Goal: Task Accomplishment & Management: Use online tool/utility

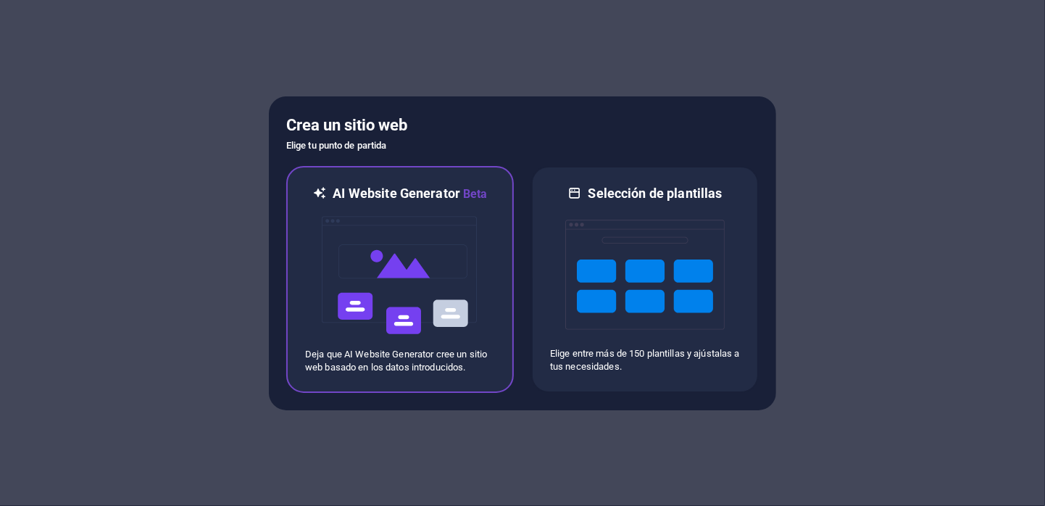
click at [444, 276] on img at bounding box center [399, 275] width 159 height 145
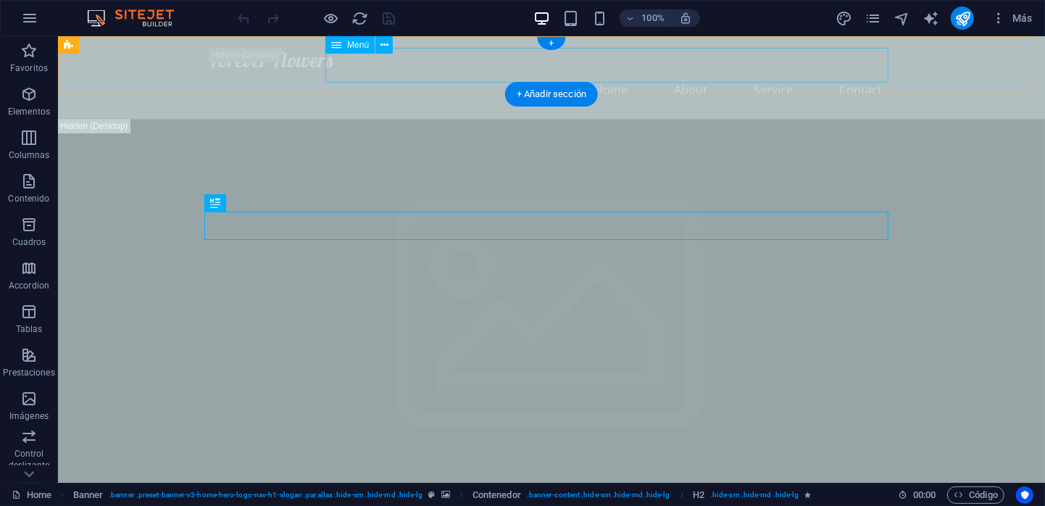
click at [616, 72] on nav "Home About Service Contact" at bounding box center [551, 89] width 684 height 35
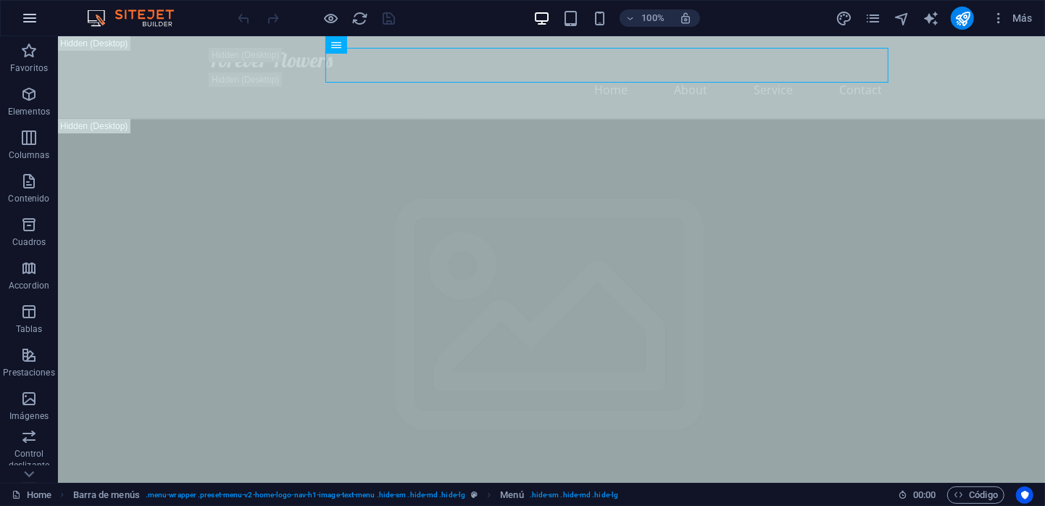
click at [34, 20] on icon "button" at bounding box center [29, 17] width 17 height 17
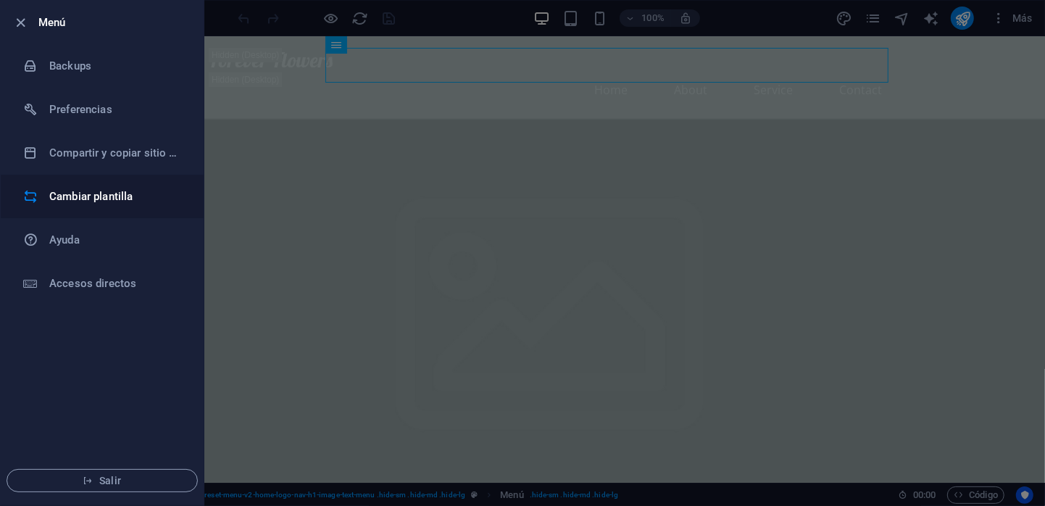
click at [133, 206] on li "Cambiar plantilla" at bounding box center [102, 196] width 203 height 43
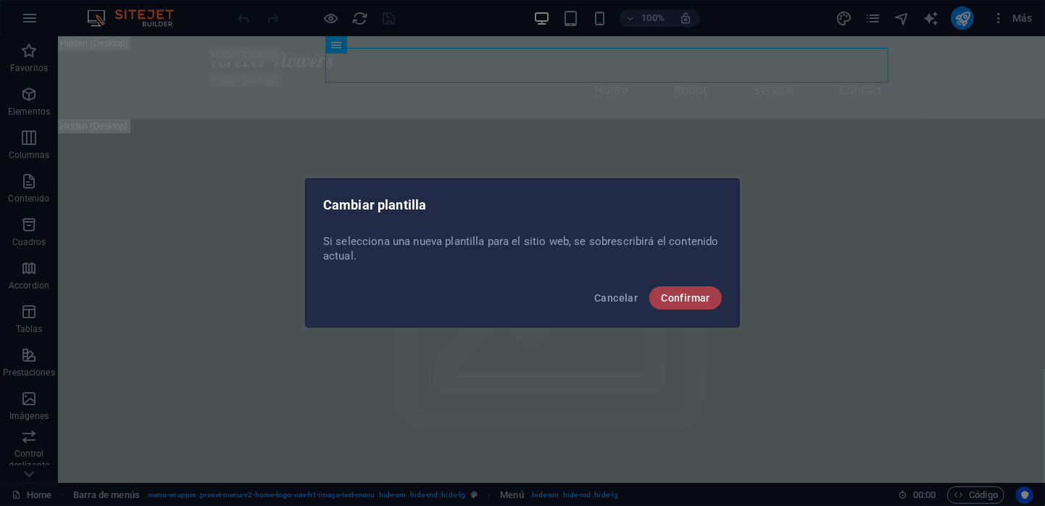
click at [699, 305] on button "Confirmar" at bounding box center [685, 297] width 72 height 23
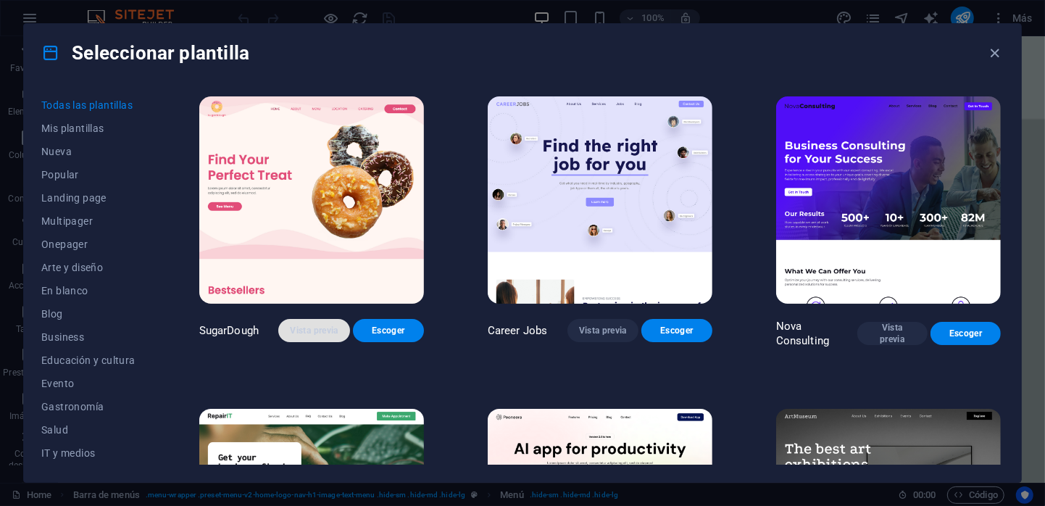
click at [322, 328] on span "Vista previa" at bounding box center [314, 331] width 48 height 12
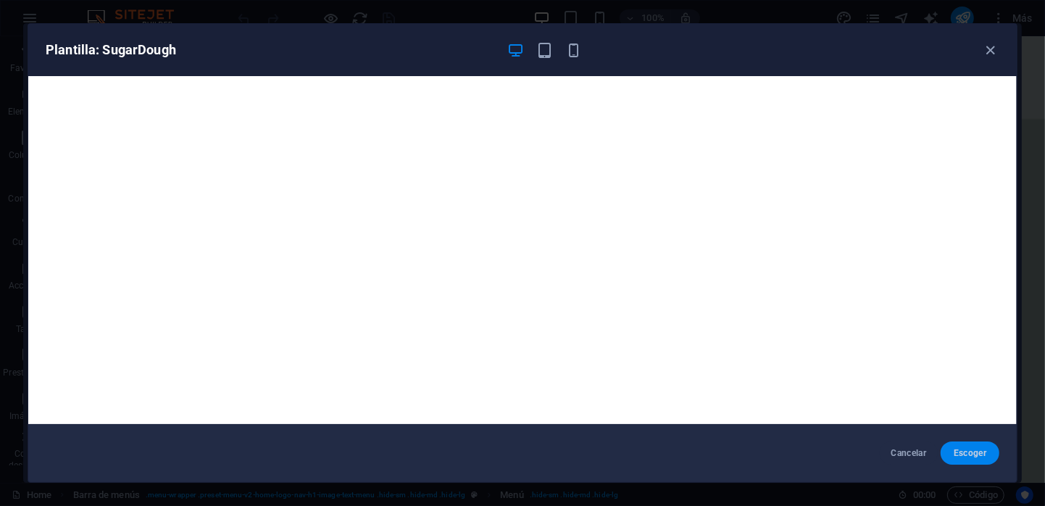
click at [954, 448] on span "Escoger" at bounding box center [970, 453] width 36 height 12
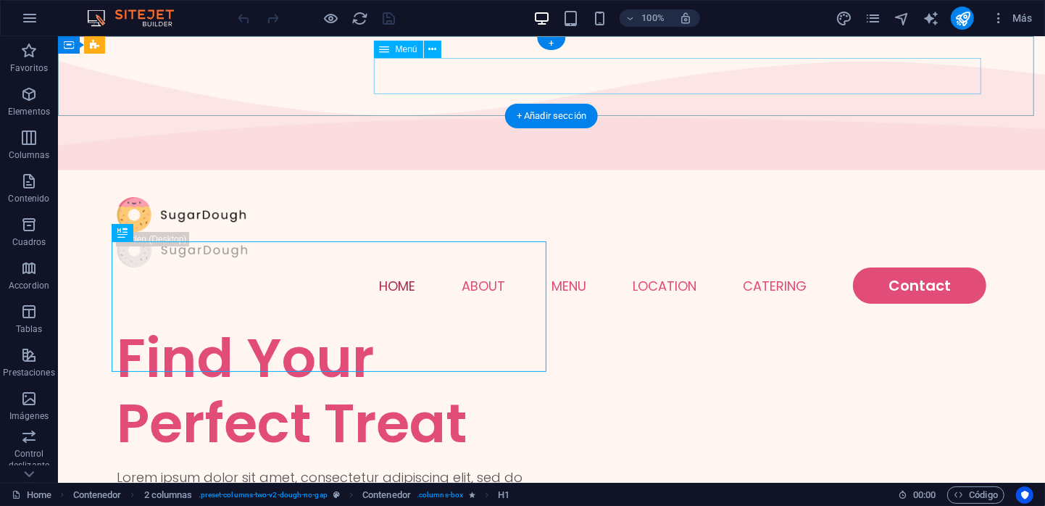
click at [568, 267] on nav "Home About Menu Location Catering Contact" at bounding box center [551, 285] width 870 height 36
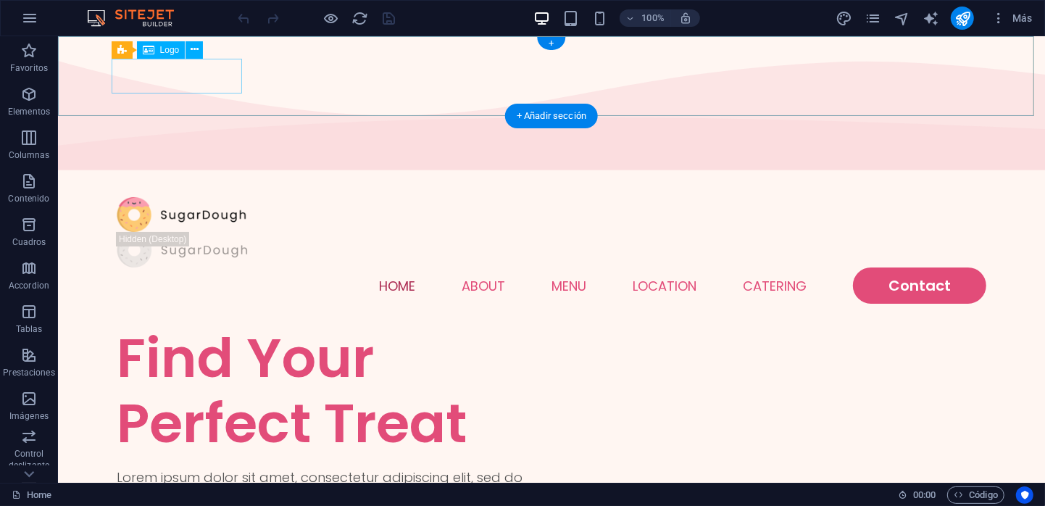
click at [186, 196] on div at bounding box center [551, 214] width 870 height 36
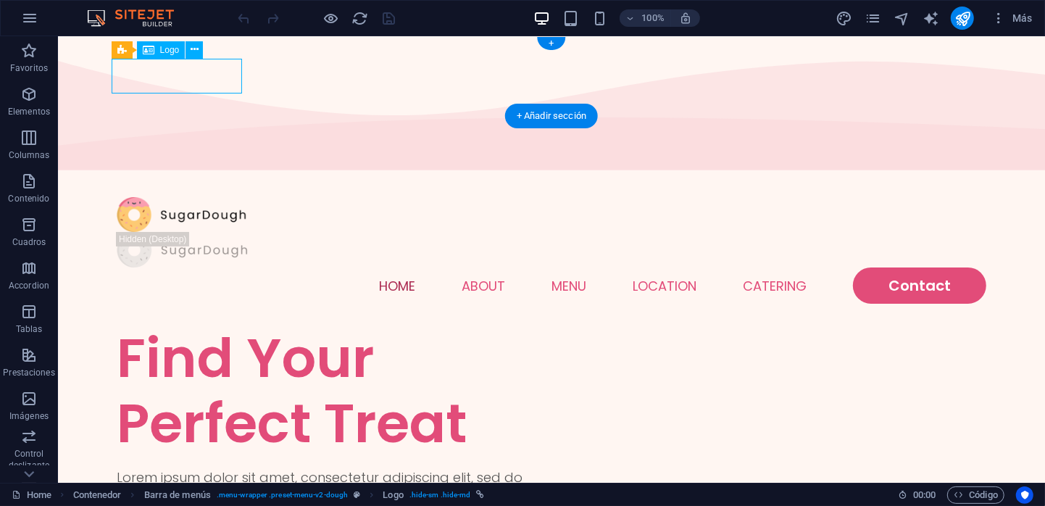
click at [139, 196] on div at bounding box center [551, 214] width 870 height 36
select select "px"
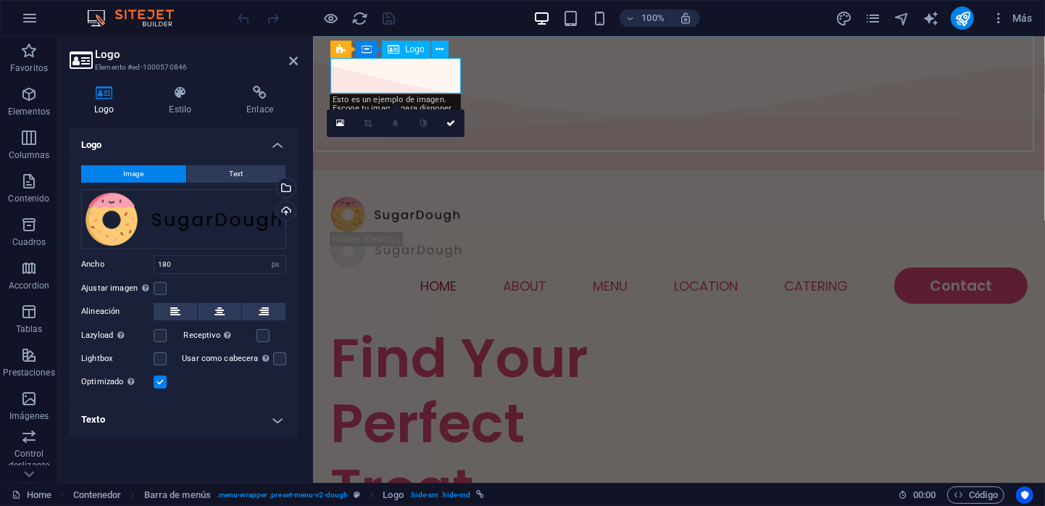
click at [354, 196] on div at bounding box center [678, 214] width 697 height 36
click at [151, 214] on div "Arrastra archivos aquí, haz clic para escoger archivos o selecciona archivos de…" at bounding box center [183, 219] width 205 height 60
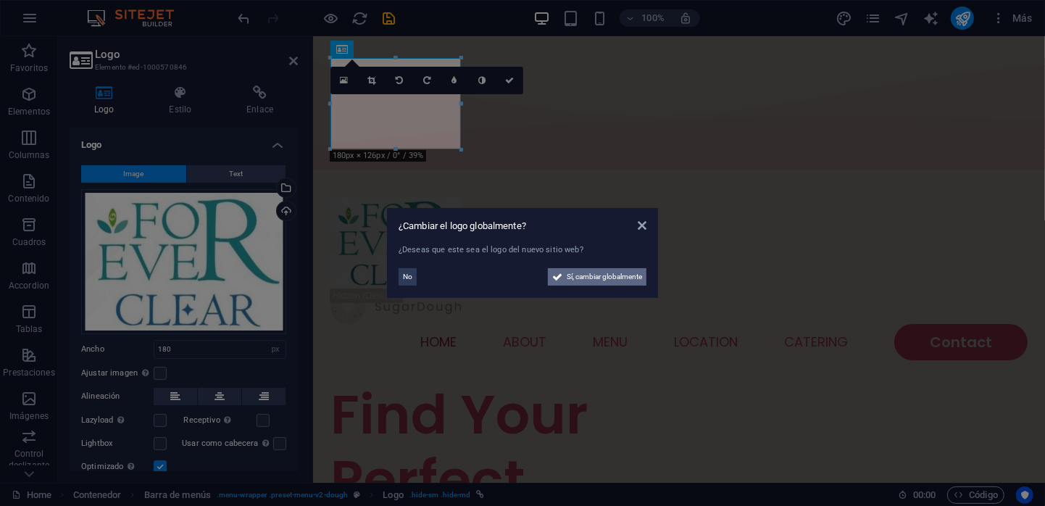
click at [592, 272] on span "Sí, cambiar globalmente" at bounding box center [604, 276] width 75 height 17
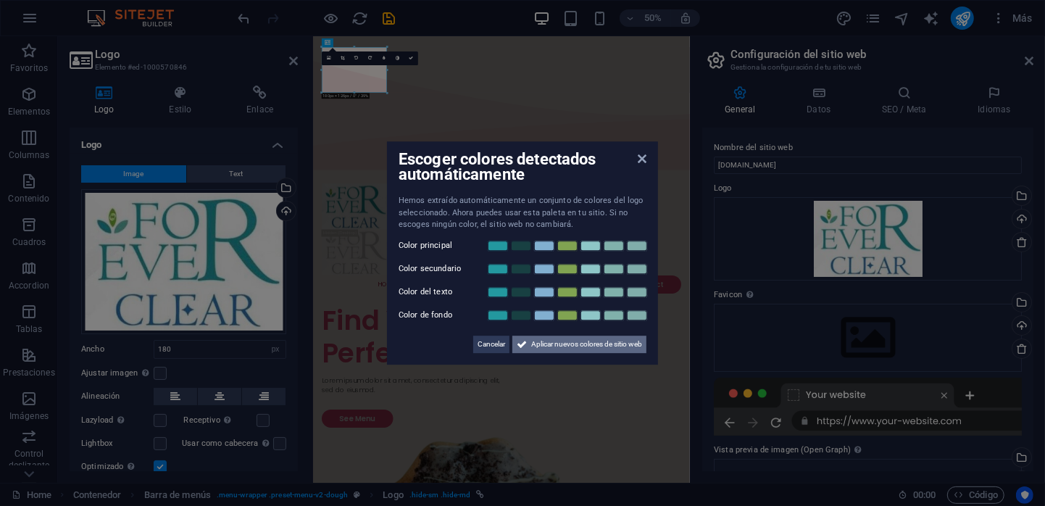
click at [580, 350] on span "Aplicar nuevos colores de sitio web" at bounding box center [586, 344] width 111 height 17
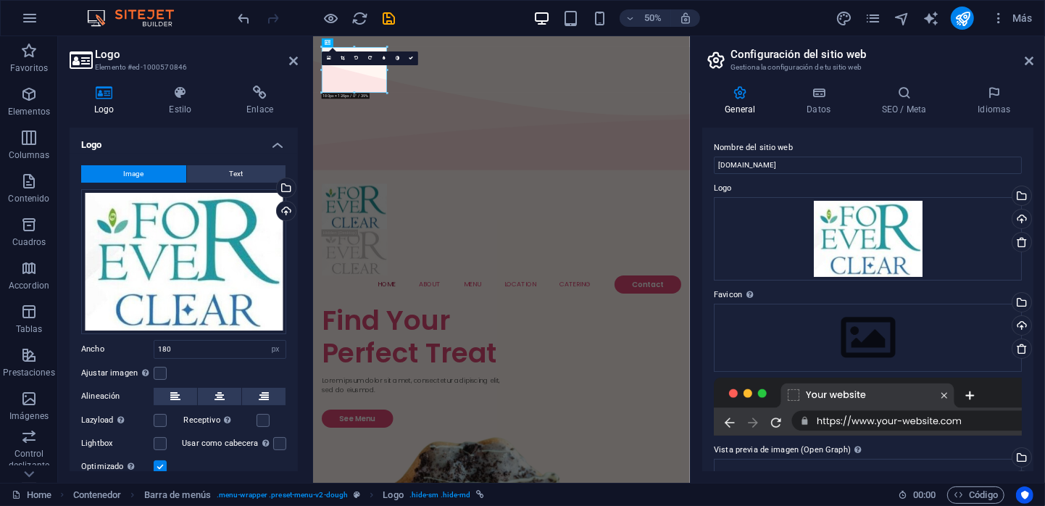
click at [355, 93] on div at bounding box center [354, 93] width 65 height 3
click at [343, 59] on icon at bounding box center [343, 59] width 4 height 4
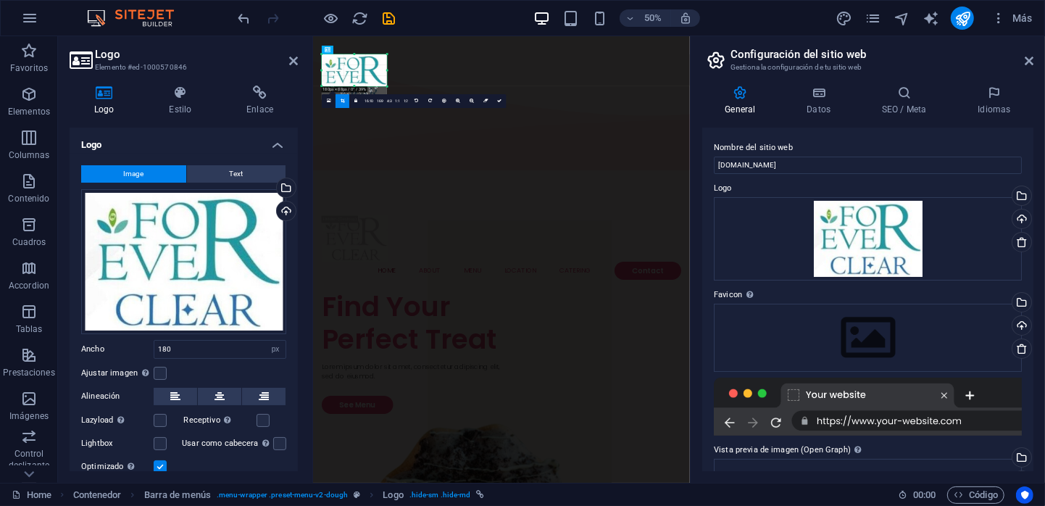
drag, startPoint x: 355, startPoint y: 91, endPoint x: 366, endPoint y: 64, distance: 28.3
click at [366, 64] on div "180 170 160 150 140 130 120 110 100 90 80 70 60 50 40 30 20 10 0 -10 -20 -30 -4…" at bounding box center [354, 70] width 65 height 32
drag, startPoint x: 498, startPoint y: 98, endPoint x: 373, endPoint y: 124, distance: 127.4
click at [498, 99] on icon at bounding box center [499, 101] width 4 height 4
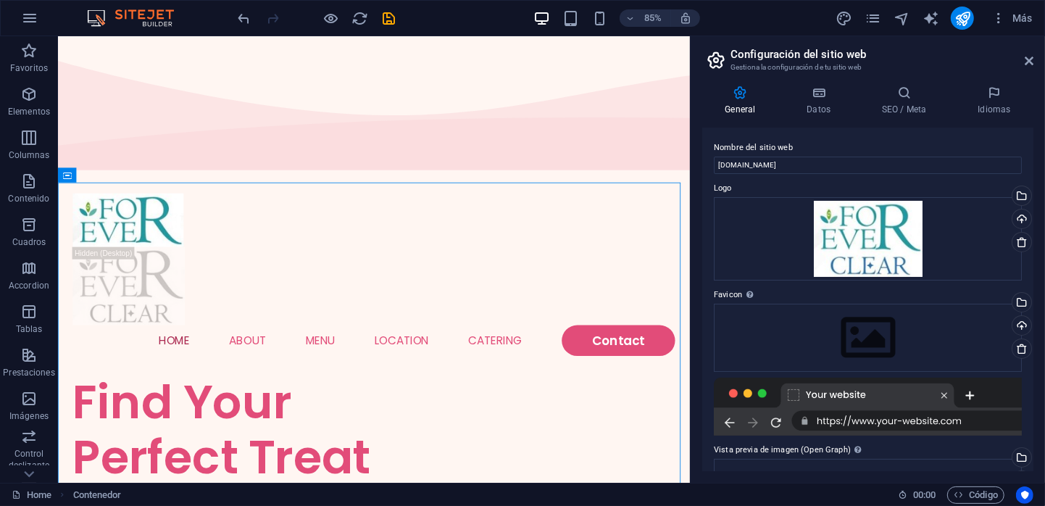
click at [1029, 72] on header "Configuración del sitio web Gestiona la configuración de tu sitio web" at bounding box center [869, 55] width 328 height 38
click at [1029, 63] on icon at bounding box center [1029, 61] width 9 height 12
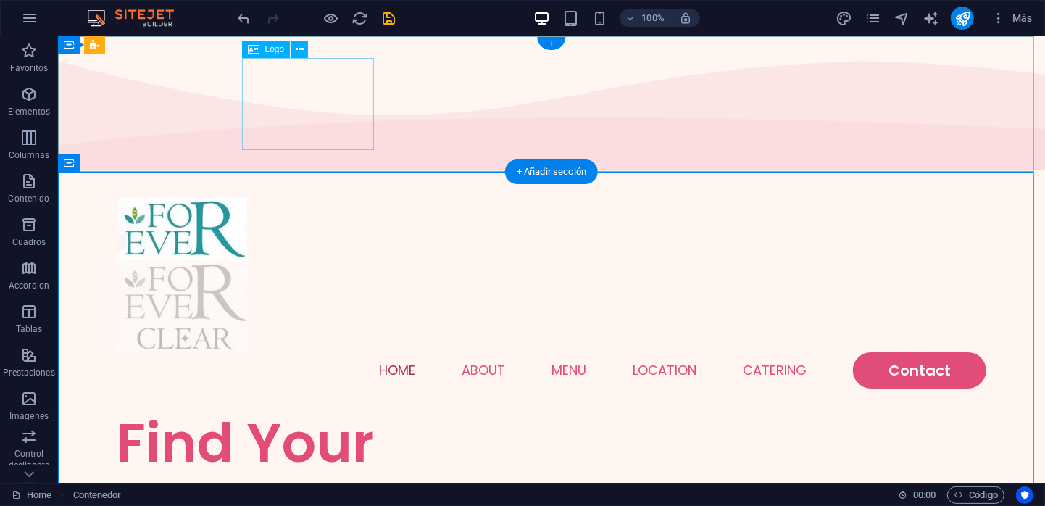
click at [321, 259] on div at bounding box center [551, 305] width 870 height 92
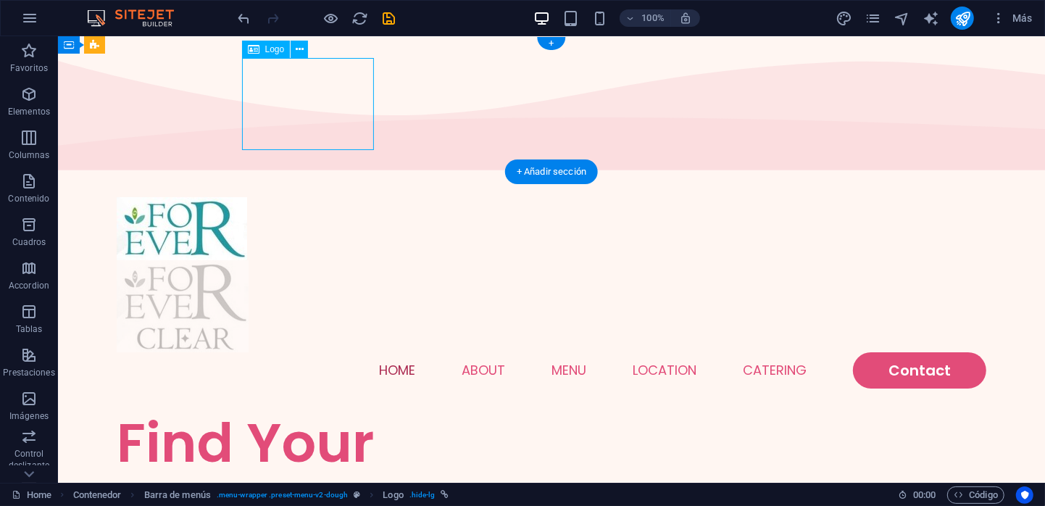
drag, startPoint x: 321, startPoint y: 118, endPoint x: 335, endPoint y: 143, distance: 28.2
click at [335, 259] on div at bounding box center [551, 305] width 870 height 92
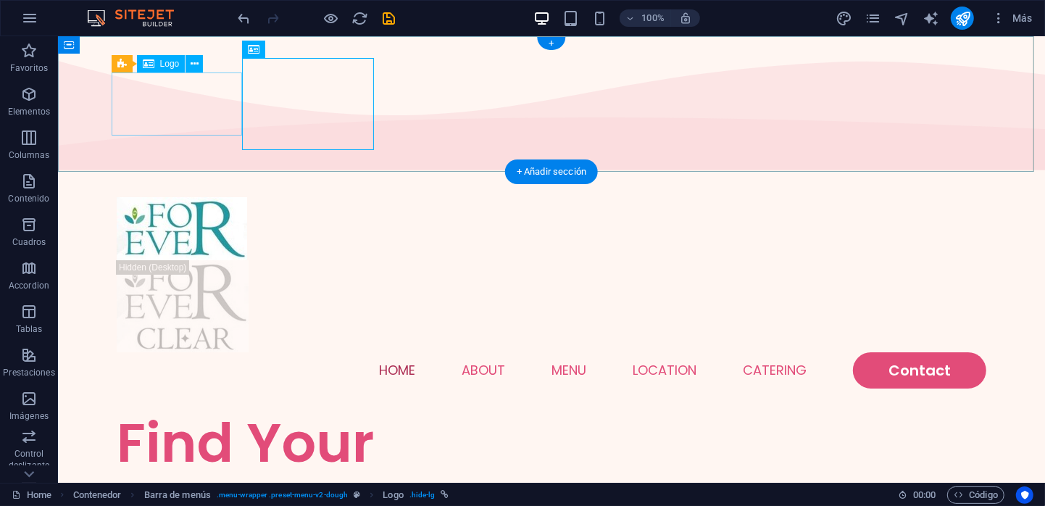
click at [194, 196] on div at bounding box center [551, 227] width 870 height 63
click at [326, 259] on div at bounding box center [551, 305] width 870 height 92
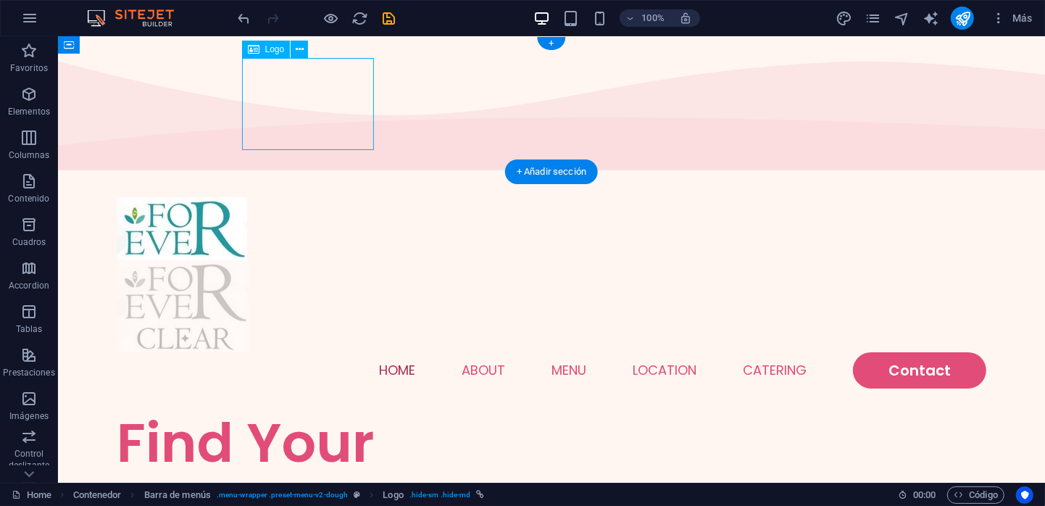
click at [326, 259] on div at bounding box center [551, 305] width 870 height 92
select select "px"
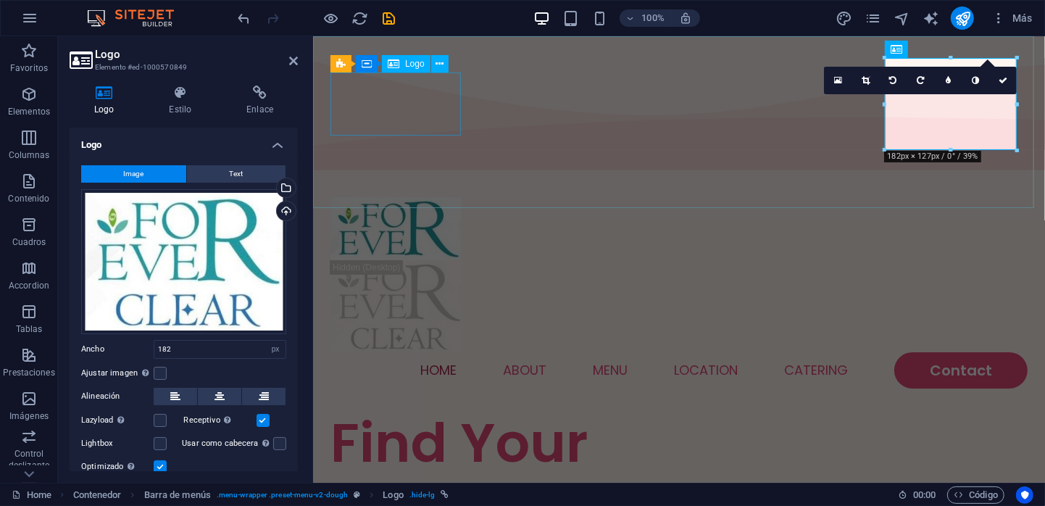
click at [527, 175] on div "Menu Home About Menu Location Catering Contact" at bounding box center [678, 292] width 732 height 235
click at [686, 175] on div "Menu Home About Menu Location Catering Contact" at bounding box center [678, 292] width 732 height 235
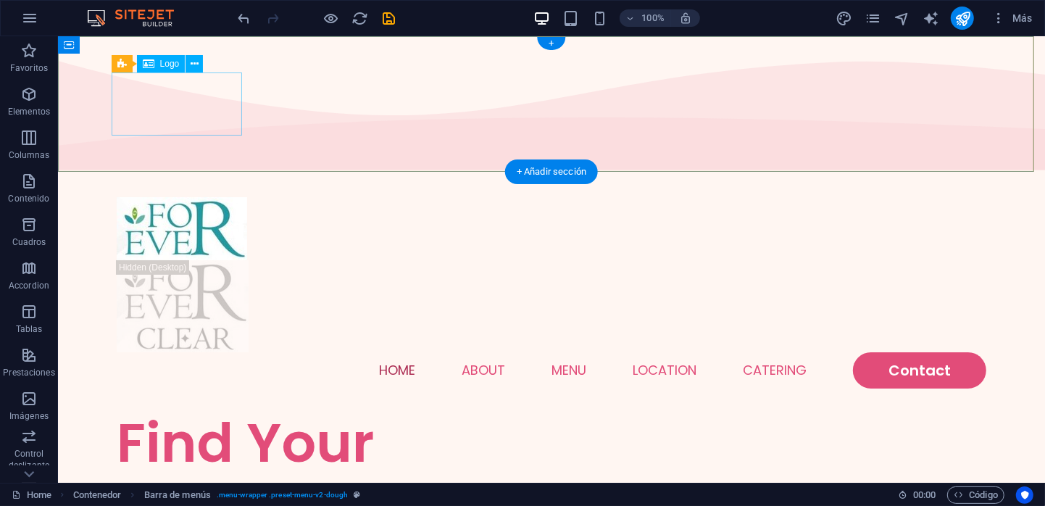
click at [204, 196] on div at bounding box center [551, 227] width 870 height 63
select select "px"
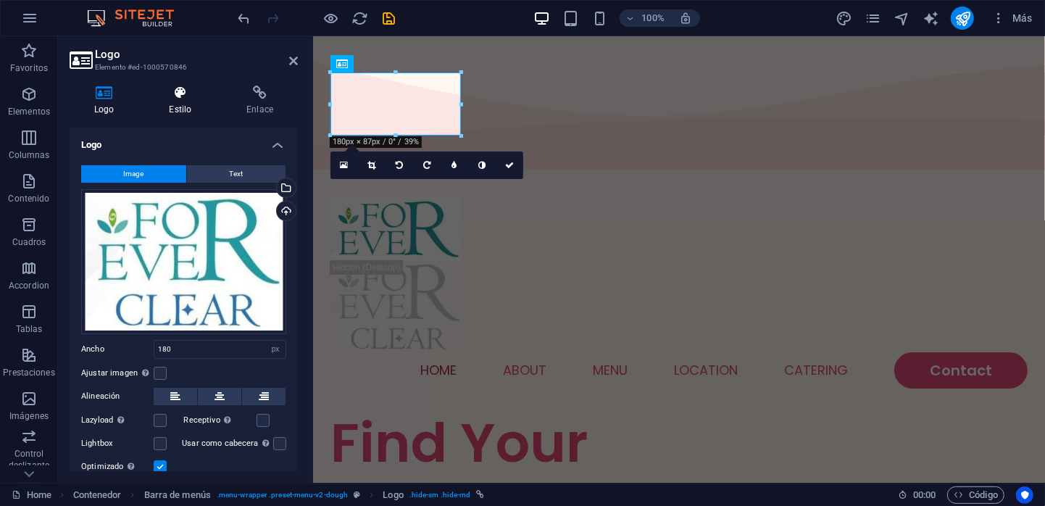
click at [181, 101] on h4 "Estilo" at bounding box center [183, 101] width 78 height 30
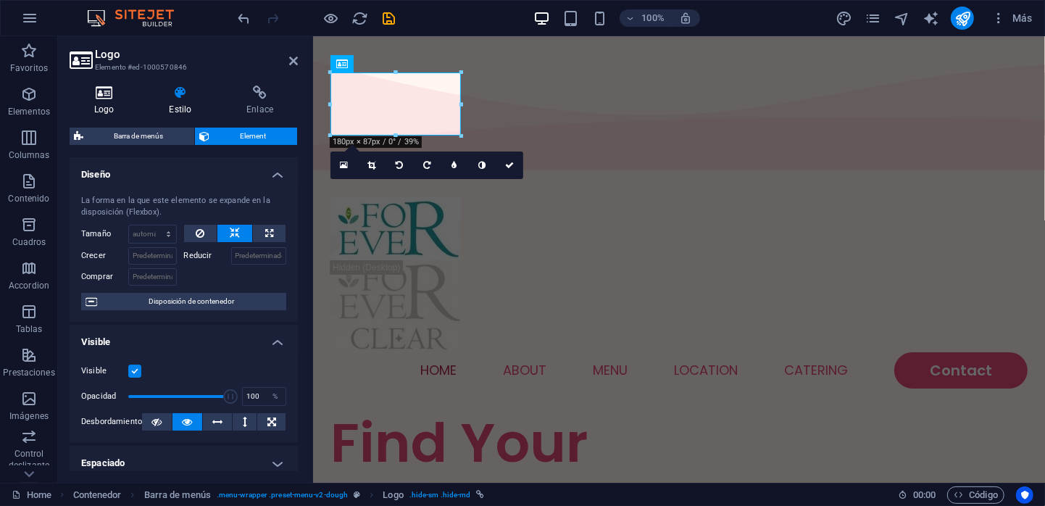
click at [104, 107] on h4 "Logo" at bounding box center [107, 101] width 75 height 30
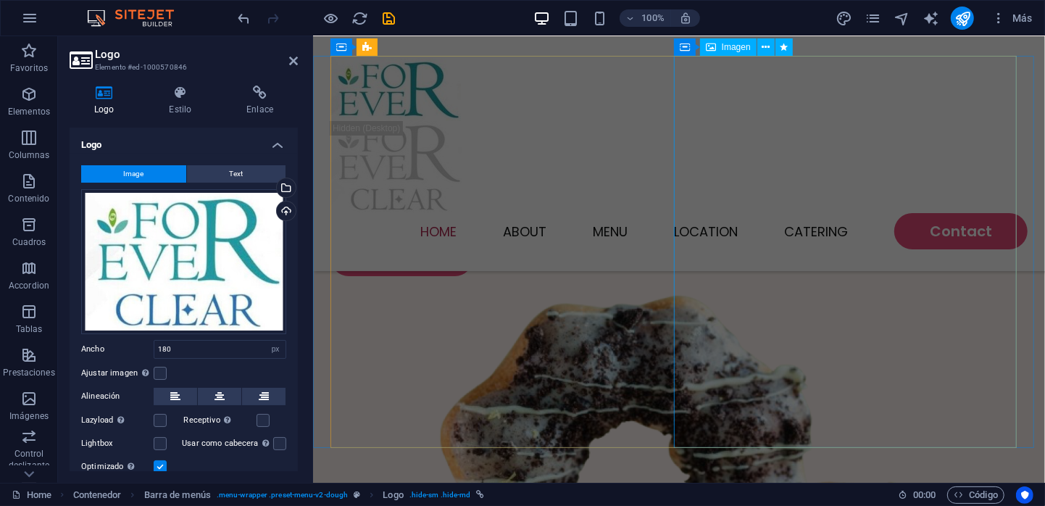
scroll to position [217, 0]
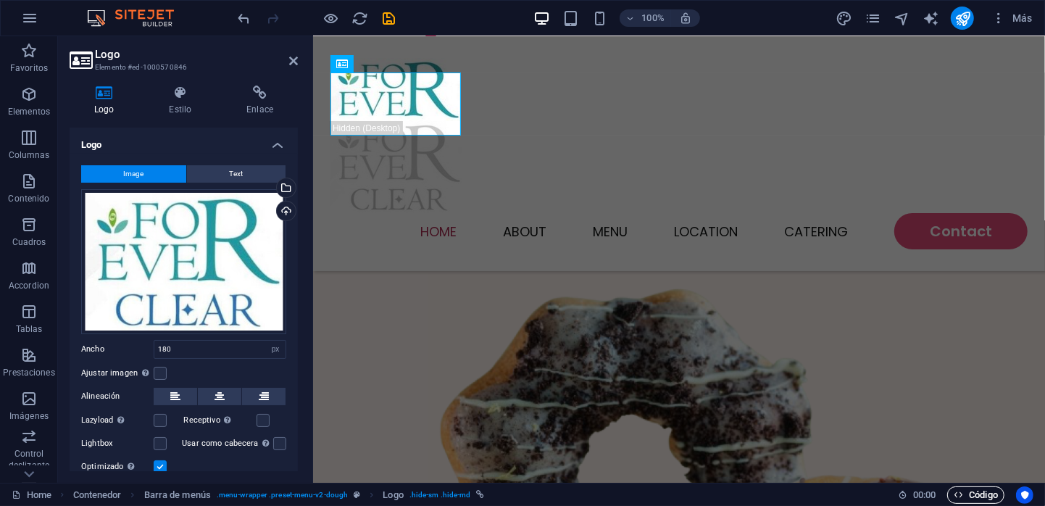
click at [965, 487] on span "Código" at bounding box center [976, 494] width 44 height 17
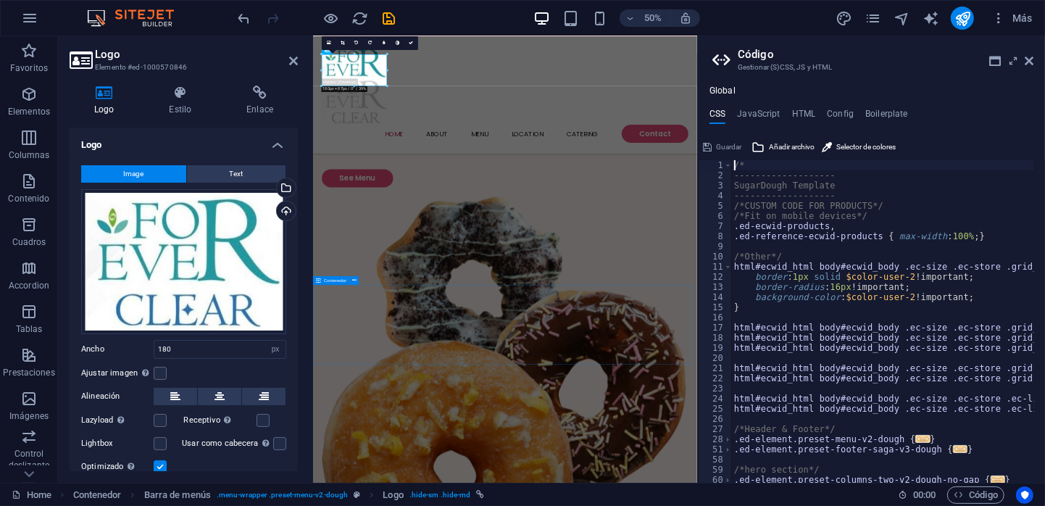
scroll to position [0, 0]
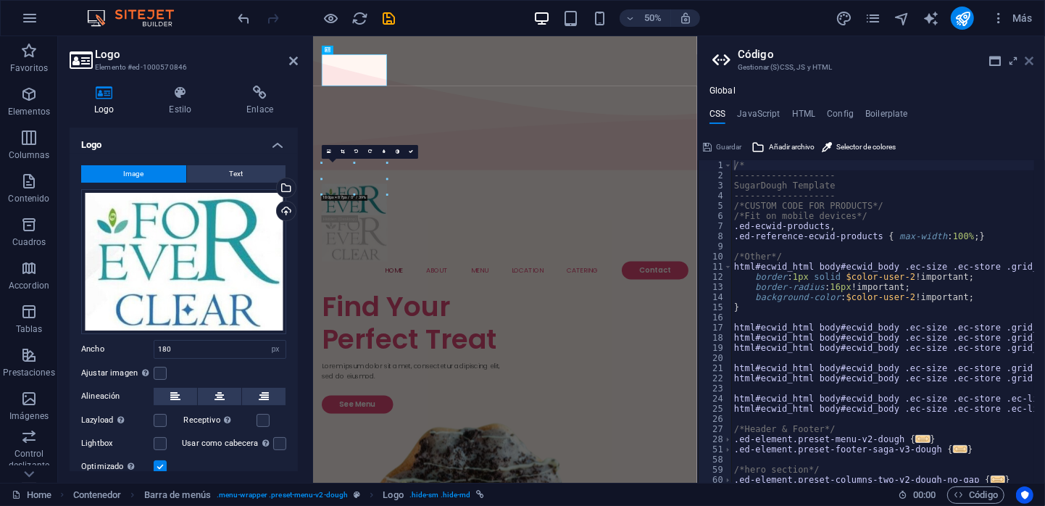
click at [1031, 62] on icon at bounding box center [1029, 61] width 9 height 12
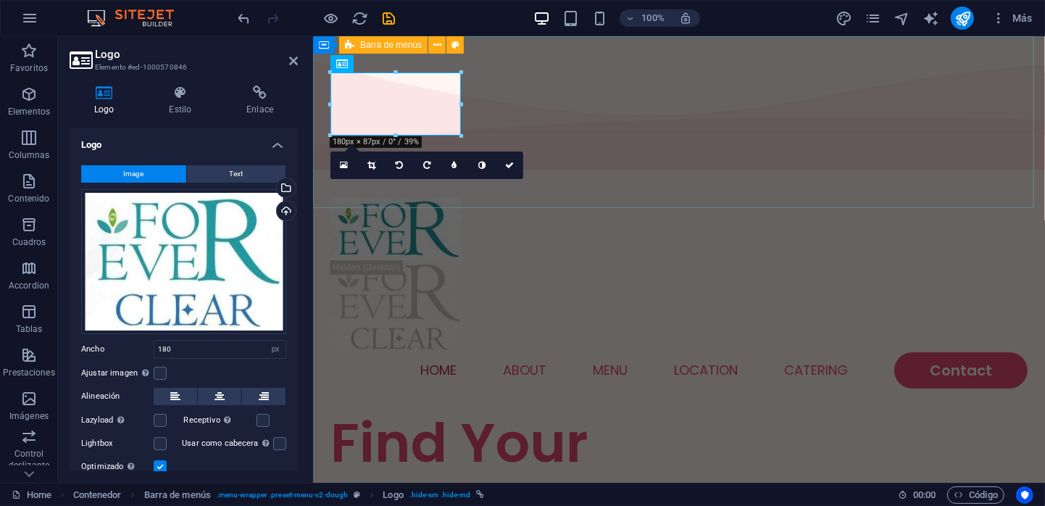
click at [585, 175] on div "Menu Home About Menu Location Catering Contact" at bounding box center [678, 292] width 732 height 235
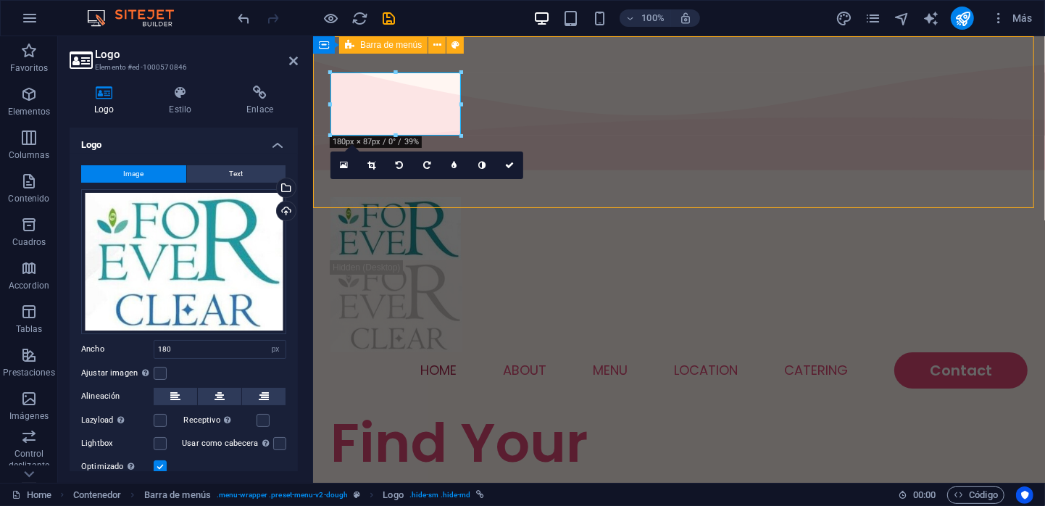
drag, startPoint x: 594, startPoint y: 95, endPoint x: 849, endPoint y: 95, distance: 255.8
click at [849, 175] on div "Menu Home About Menu Location Catering Contact" at bounding box center [678, 292] width 732 height 235
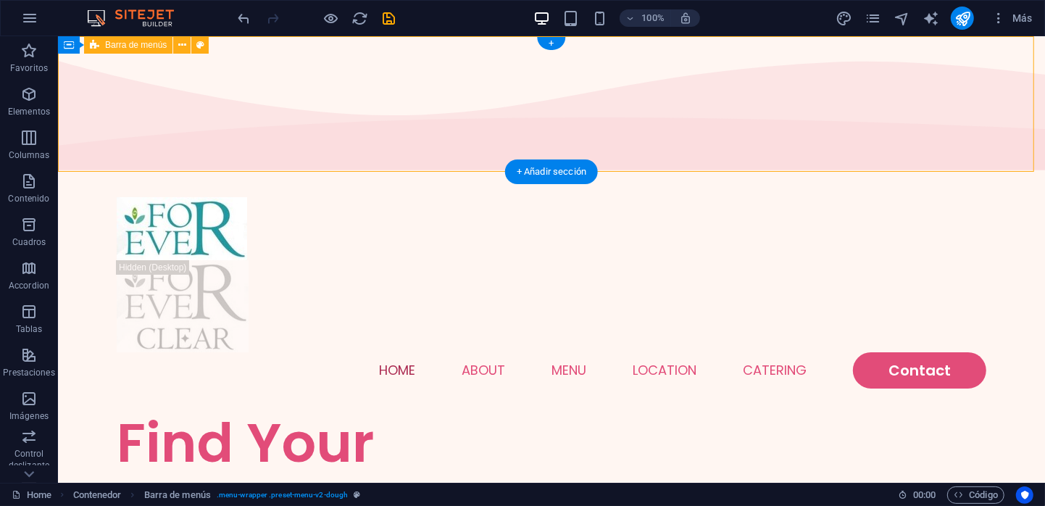
click at [594, 351] on nav "Home About Menu Location Catering Contact" at bounding box center [551, 369] width 870 height 36
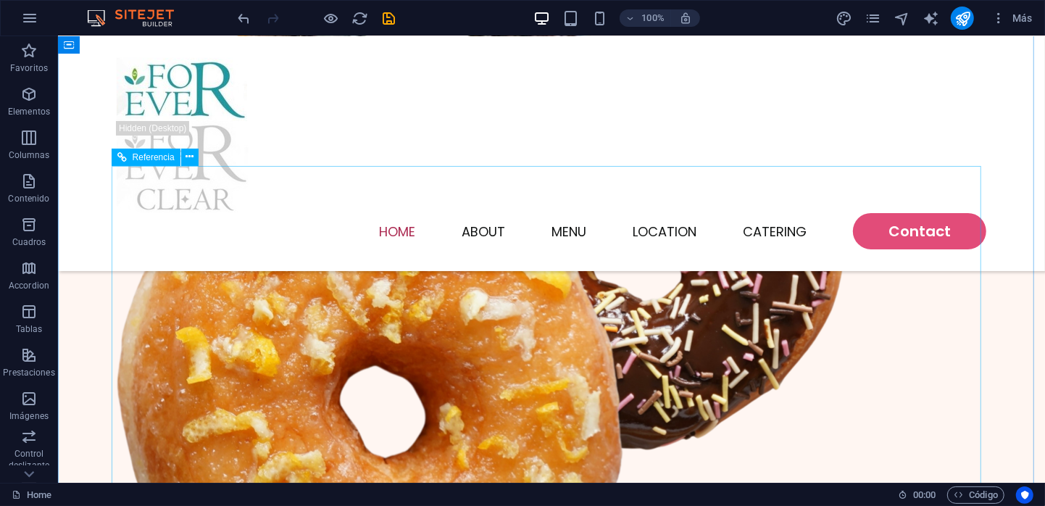
scroll to position [580, 0]
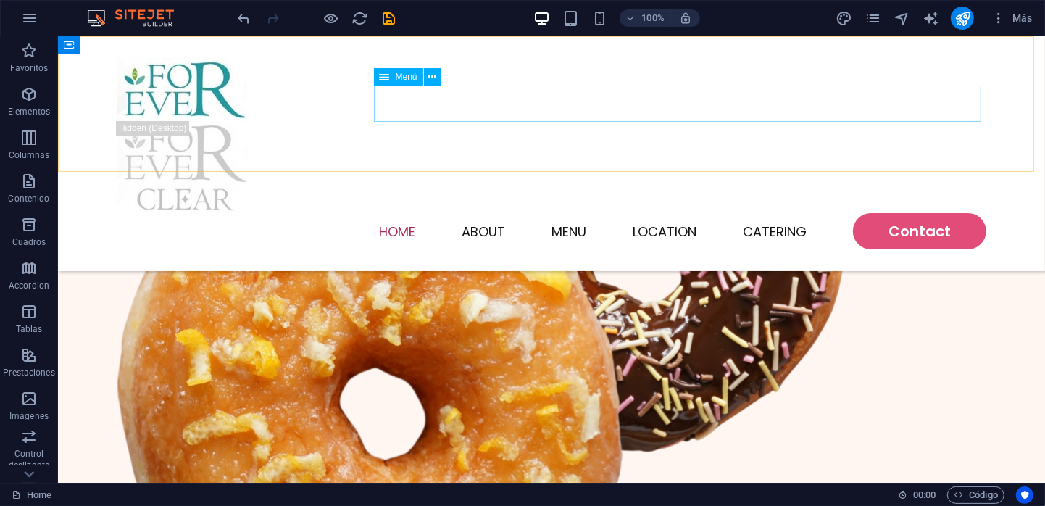
click at [578, 212] on nav "Home About Menu Location Catering Contact" at bounding box center [551, 230] width 870 height 36
click at [571, 212] on nav "Home About Menu Location Catering Contact" at bounding box center [551, 230] width 870 height 36
click at [571, 101] on div "Menu Home About Menu Location Catering Contact" at bounding box center [550, 153] width 987 height 235
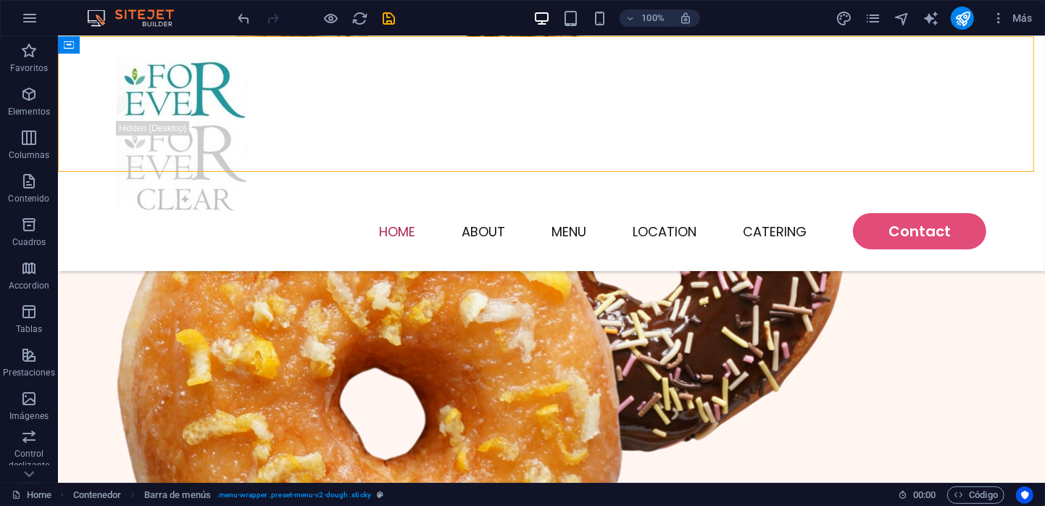
click at [571, 212] on nav "Home About Menu Location Catering Contact" at bounding box center [551, 230] width 870 height 36
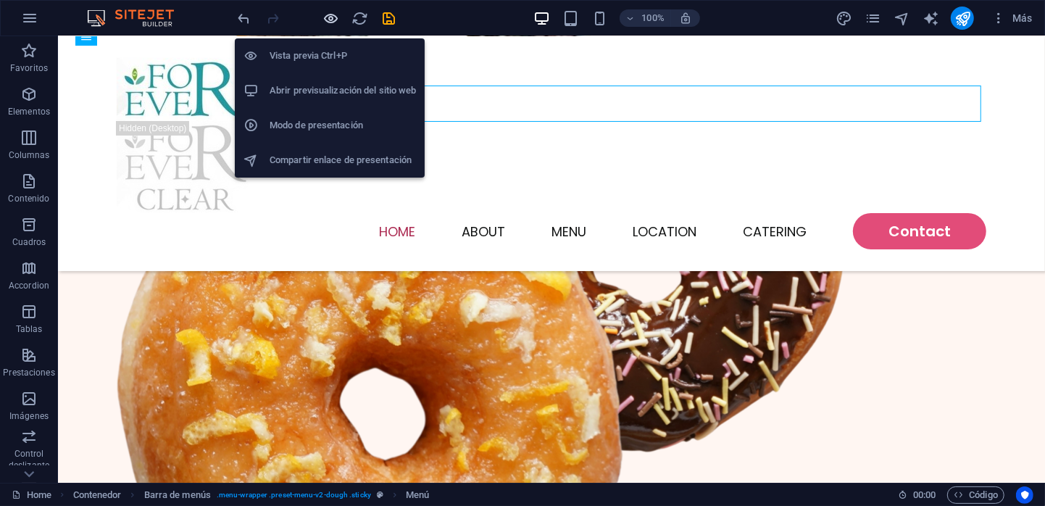
drag, startPoint x: 333, startPoint y: 20, endPoint x: 562, endPoint y: 68, distance: 233.2
click at [333, 20] on icon "button" at bounding box center [331, 18] width 17 height 17
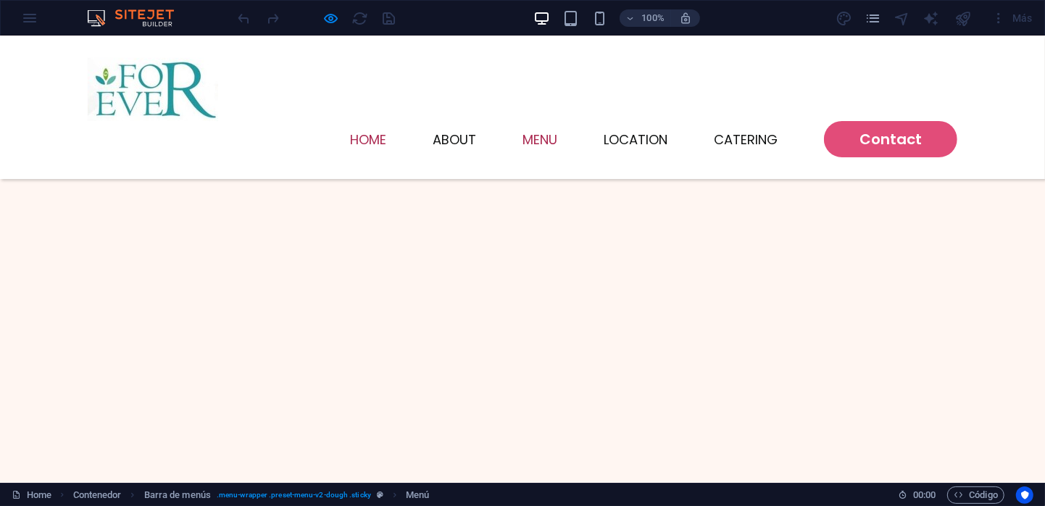
click at [531, 133] on link "Menu" at bounding box center [540, 139] width 35 height 13
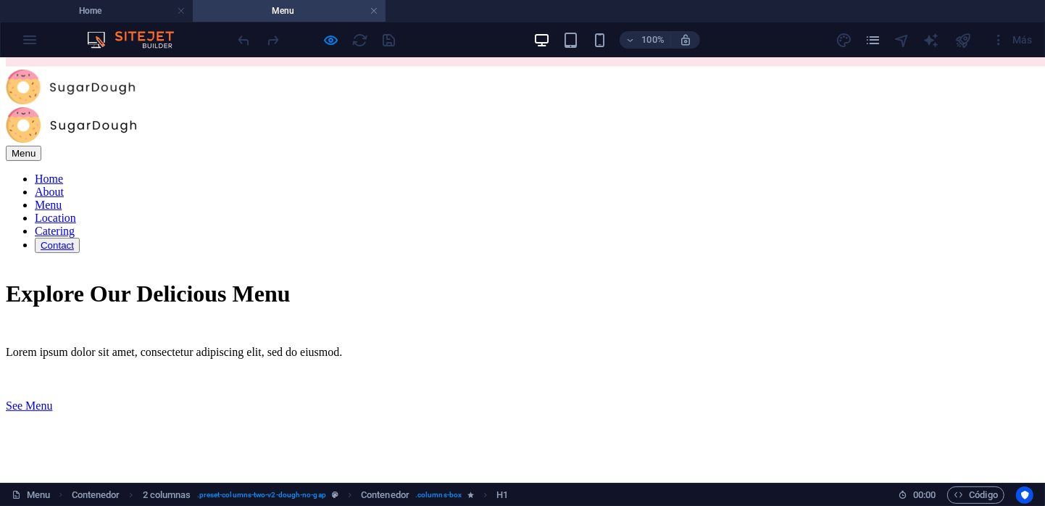
scroll to position [72, 0]
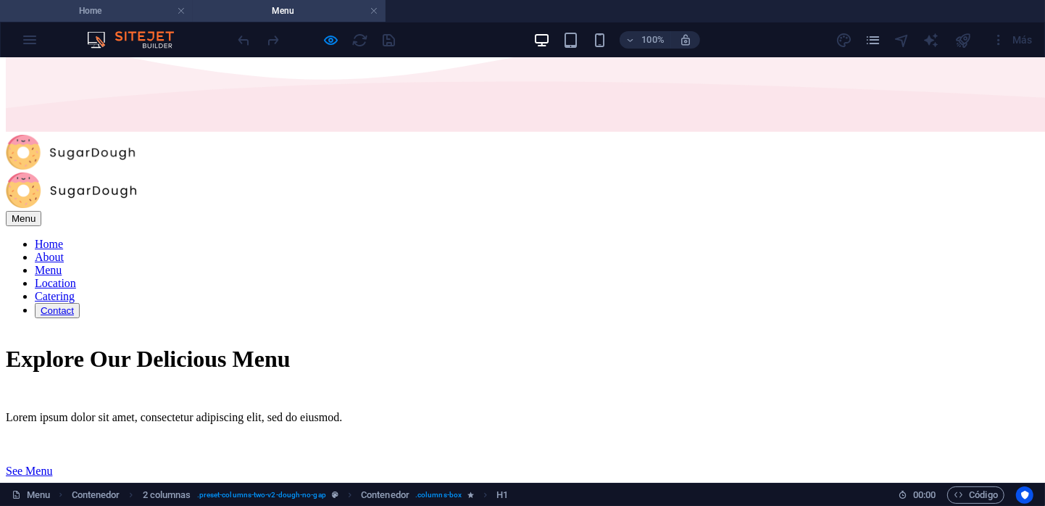
click at [130, 14] on h4 "Home" at bounding box center [96, 11] width 193 height 16
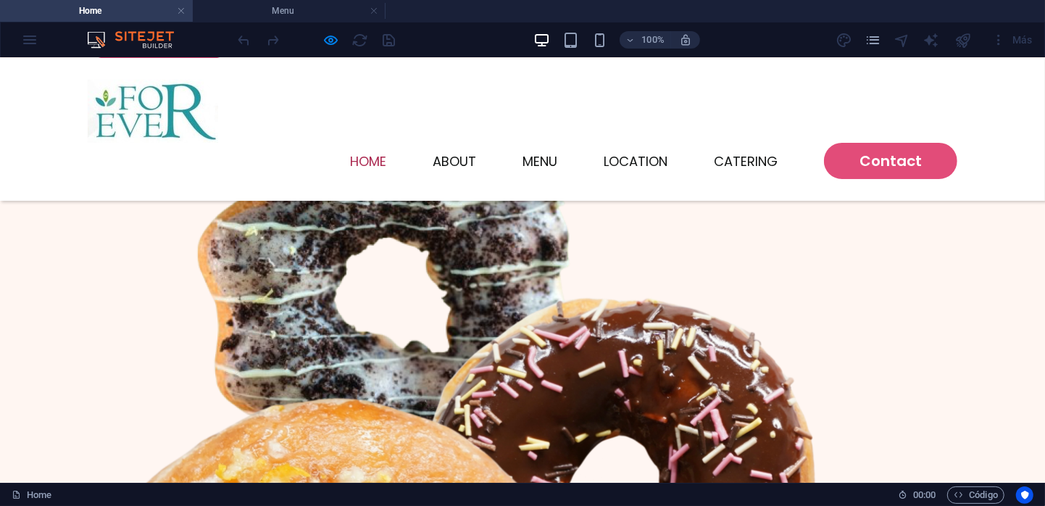
scroll to position [188, 0]
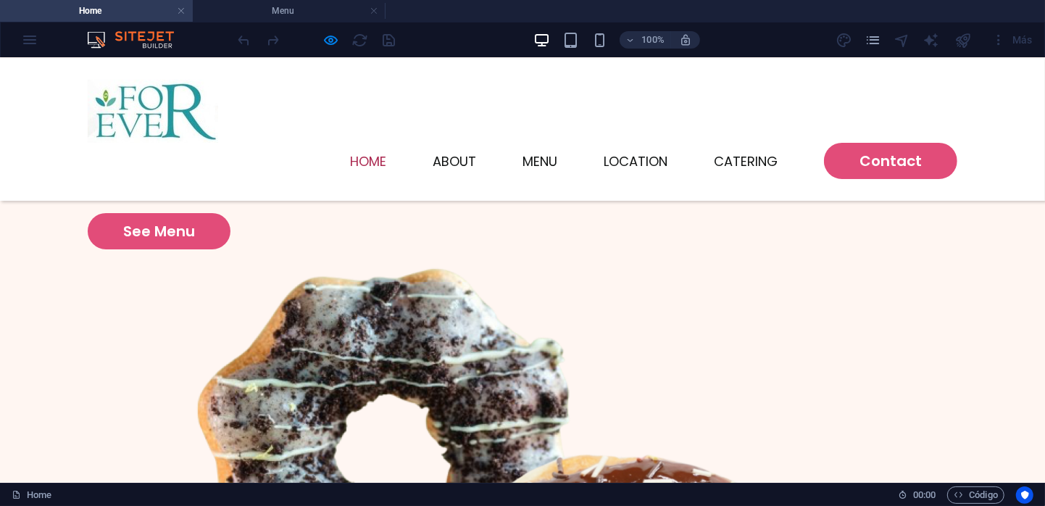
click at [920, 43] on div "Más" at bounding box center [937, 39] width 204 height 23
drag, startPoint x: 931, startPoint y: 42, endPoint x: 921, endPoint y: 4, distance: 39.0
click at [931, 42] on div at bounding box center [930, 39] width 17 height 17
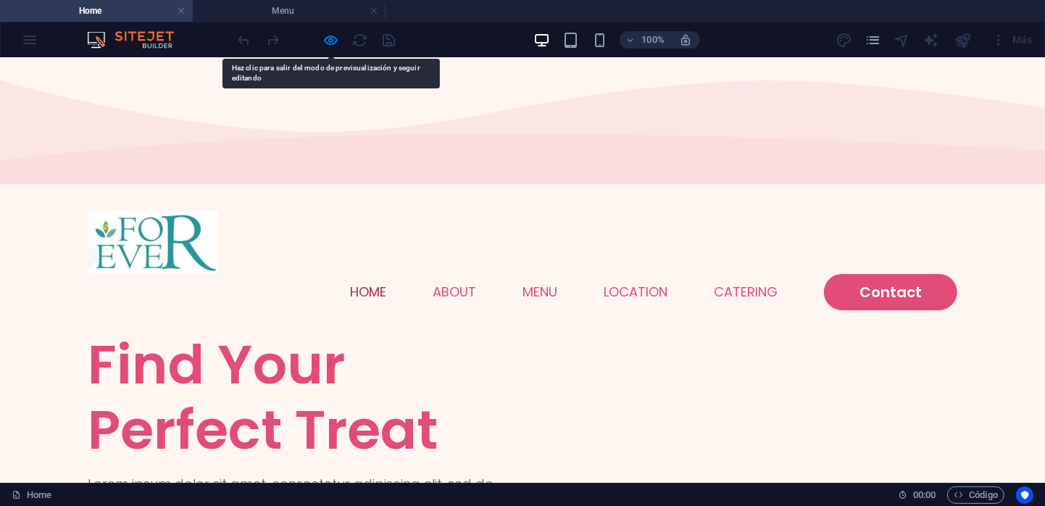
scroll to position [0, 0]
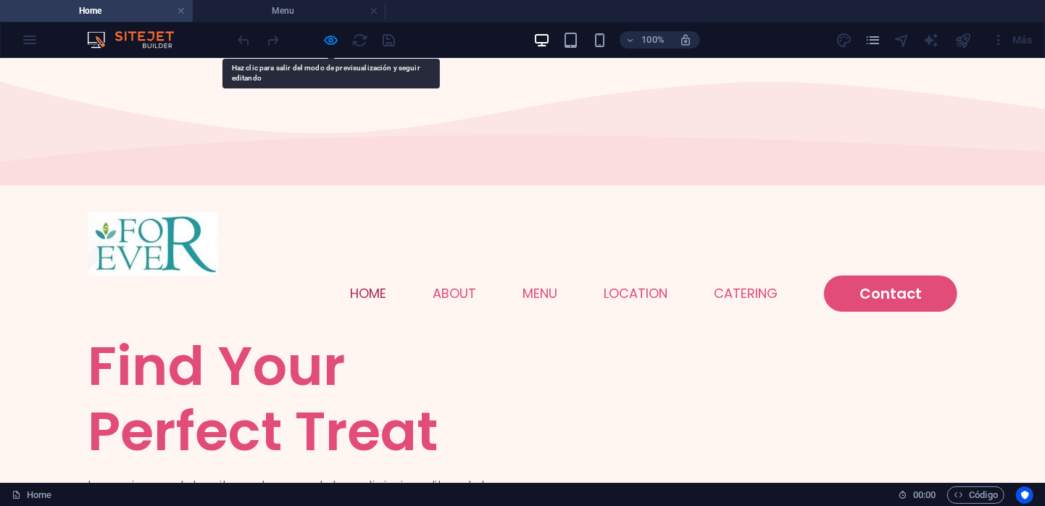
click at [140, 13] on h4 "Home" at bounding box center [96, 11] width 193 height 16
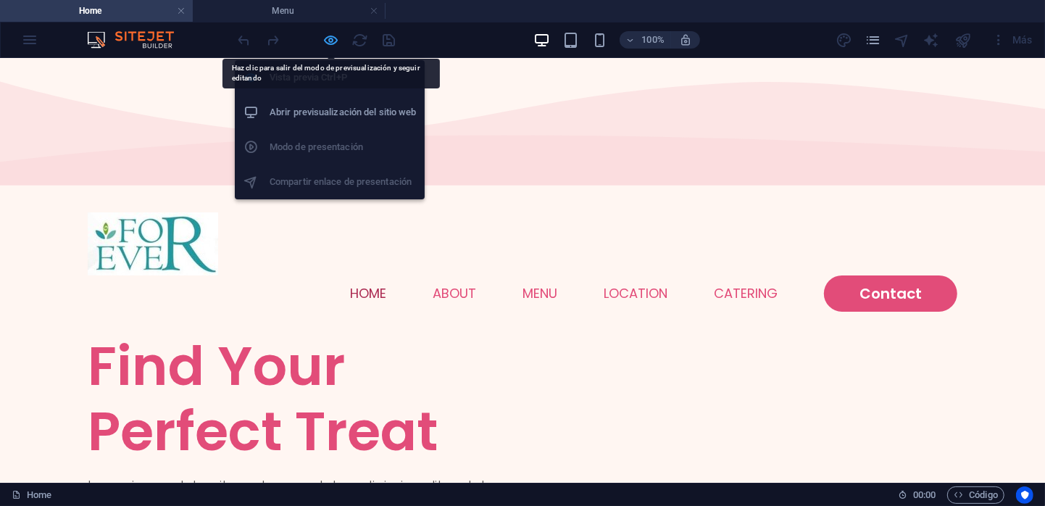
click at [330, 37] on icon "button" at bounding box center [331, 40] width 17 height 17
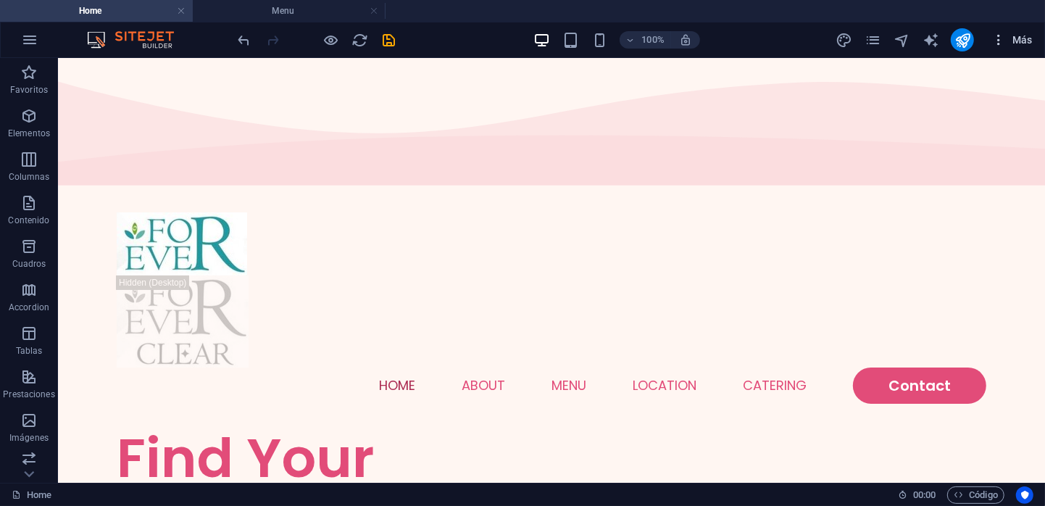
click at [1000, 41] on icon "button" at bounding box center [998, 40] width 14 height 14
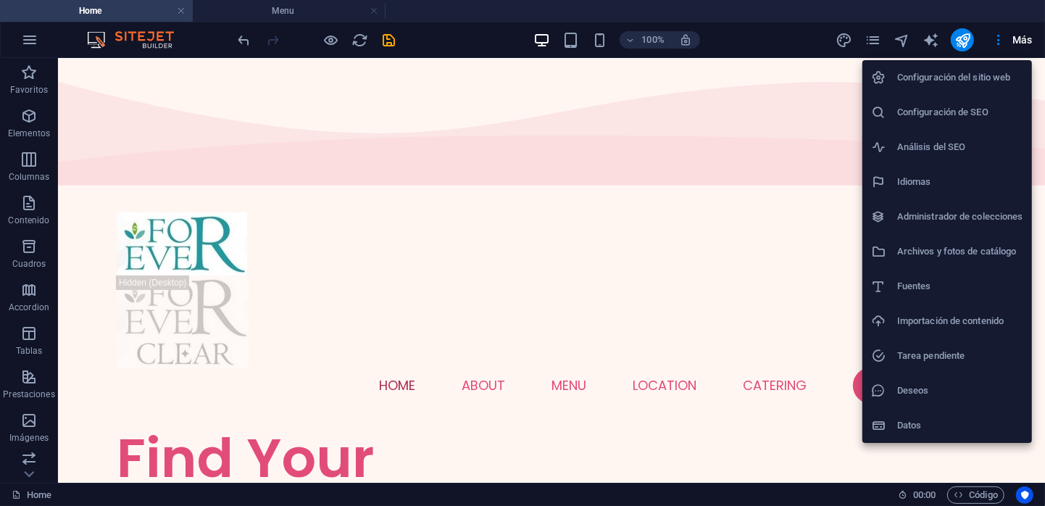
click at [684, 191] on div at bounding box center [522, 253] width 1045 height 506
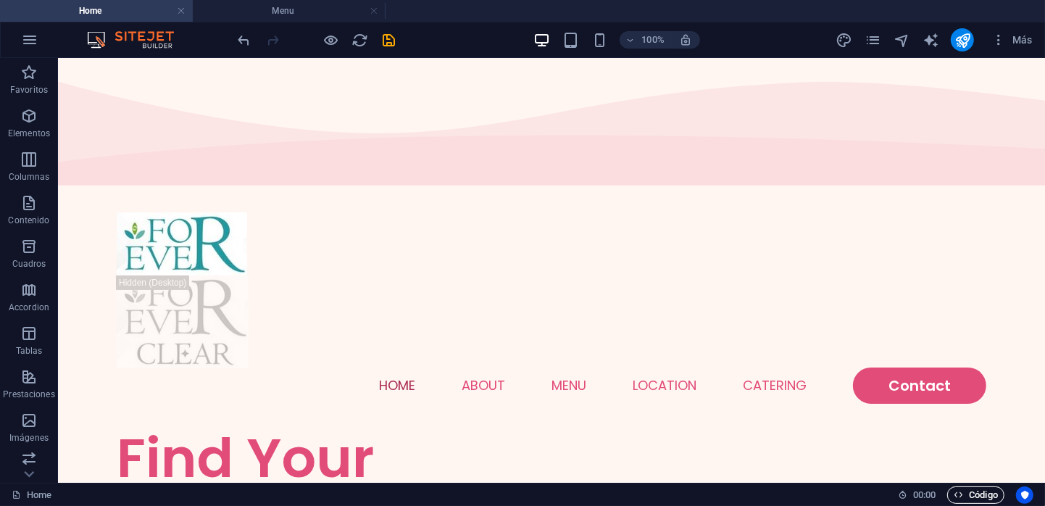
click at [971, 496] on span "Código" at bounding box center [976, 494] width 44 height 17
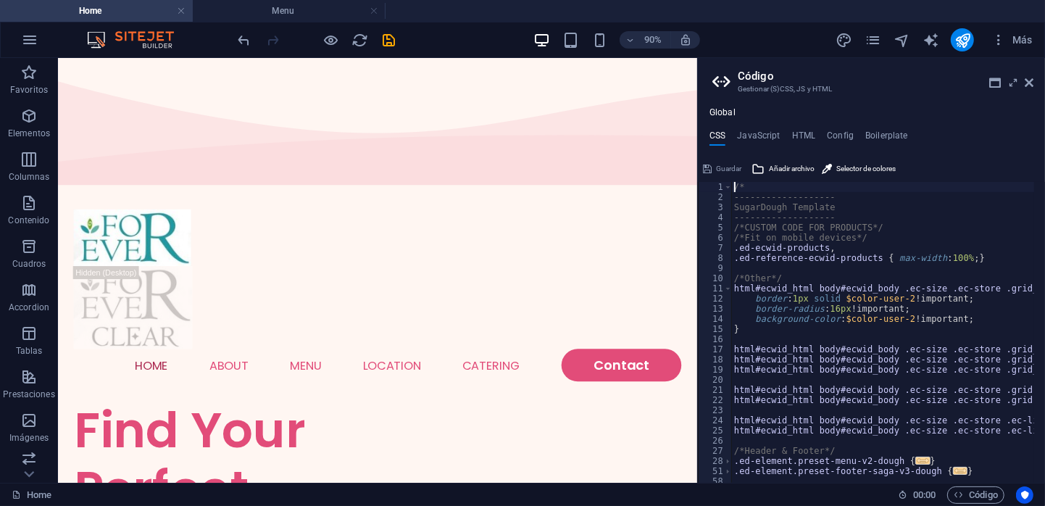
type textarea "); }"
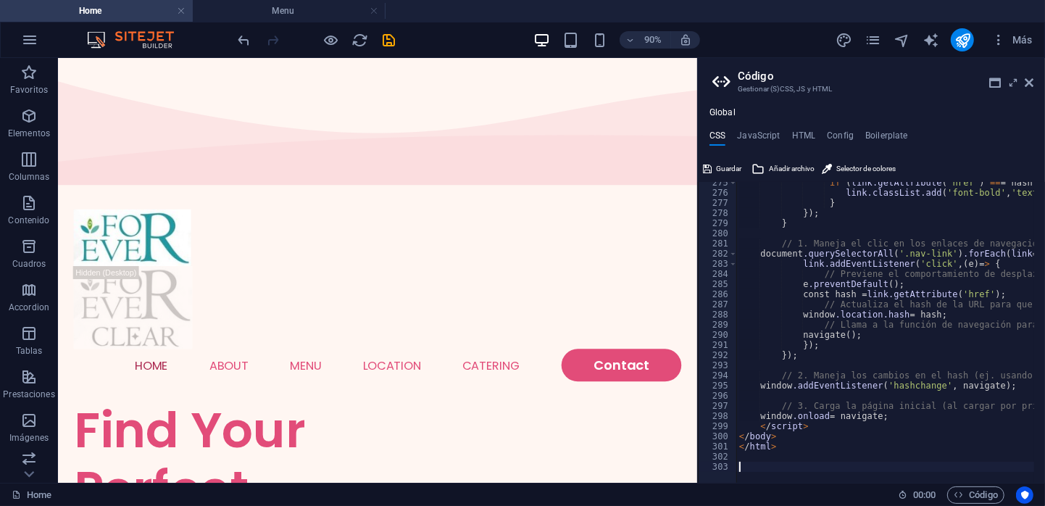
scroll to position [2773, 0]
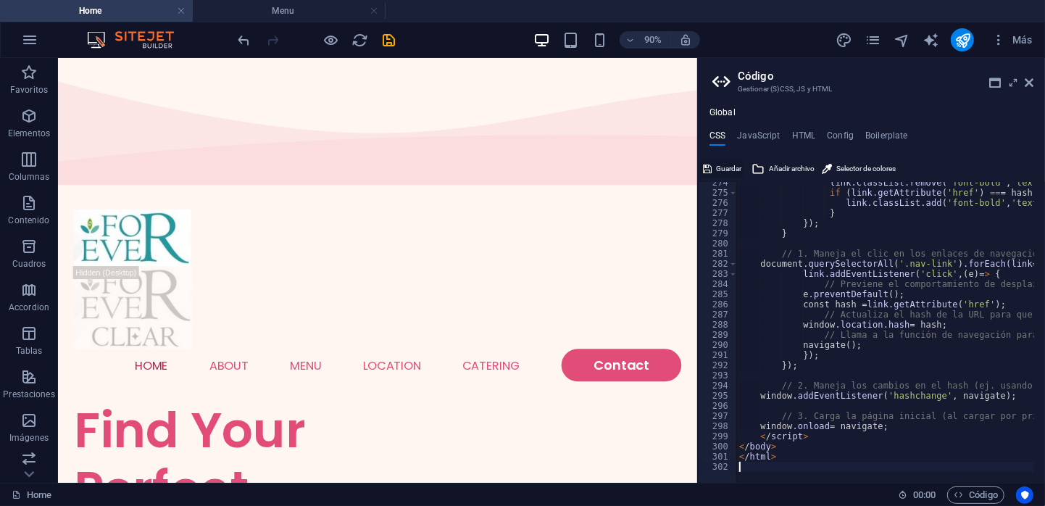
click at [731, 162] on span "Guardar" at bounding box center [728, 168] width 25 height 17
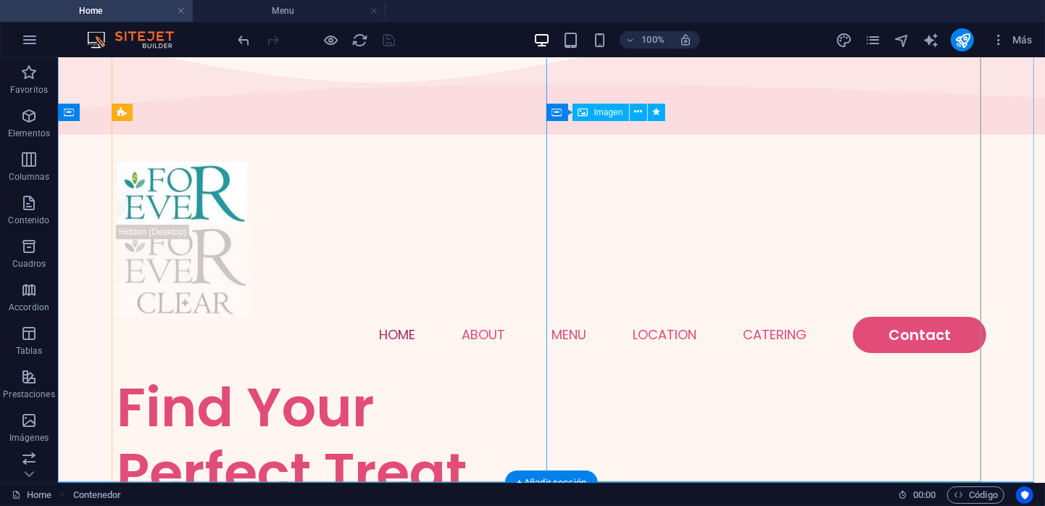
scroll to position [0, 0]
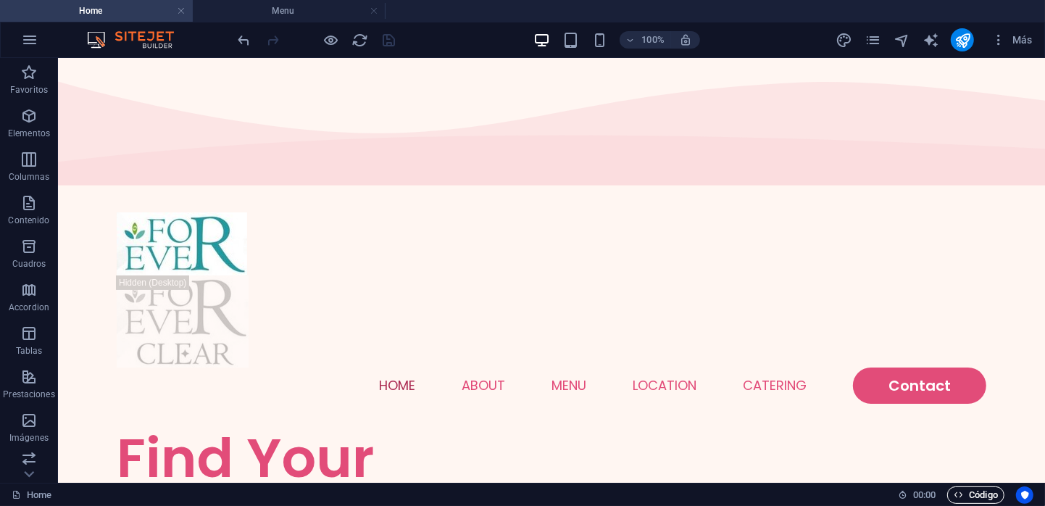
click at [994, 495] on span "Código" at bounding box center [976, 494] width 44 height 17
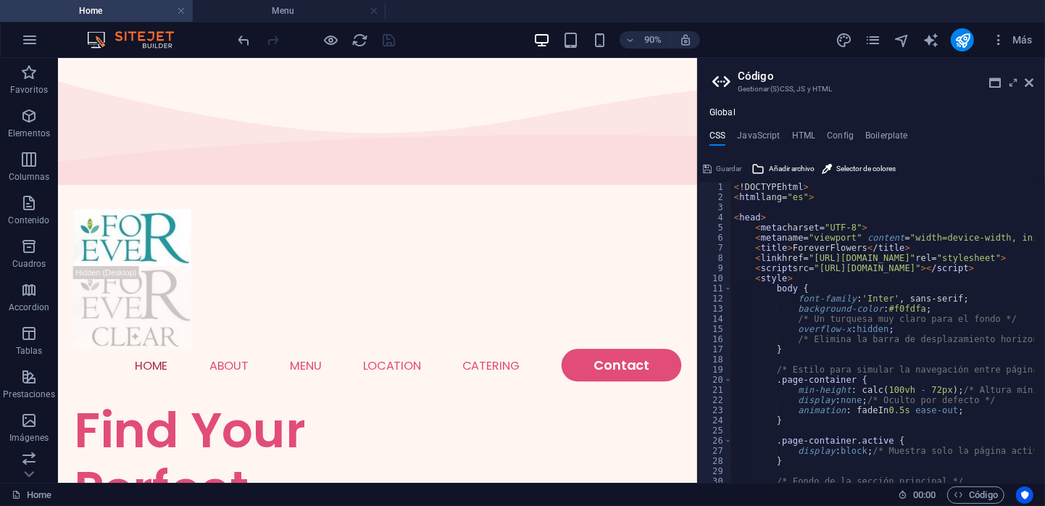
type textarea "<meta charset="UTF-8">"
click at [799, 139] on h4 "HTML" at bounding box center [804, 138] width 24 height 16
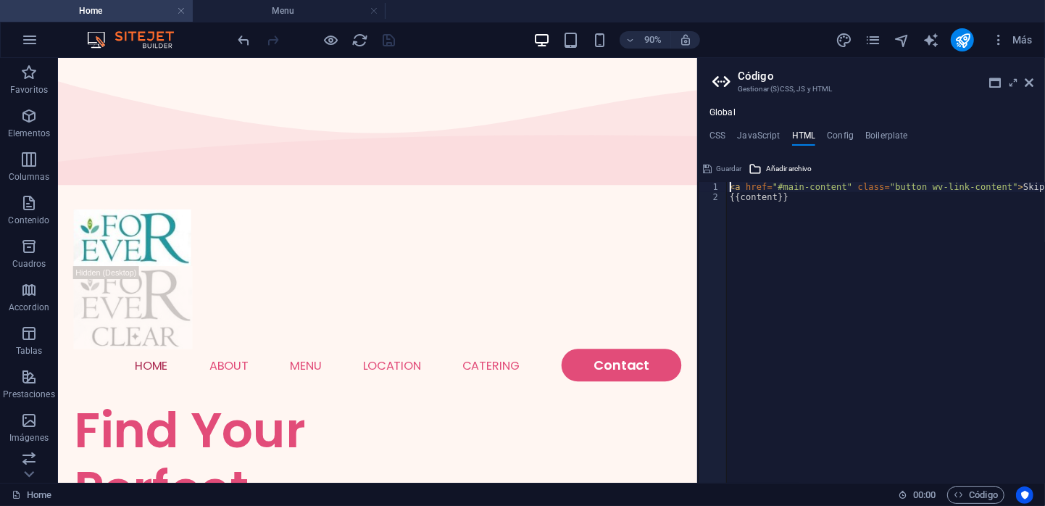
click at [810, 198] on div "< a href = "#main-content" class = "button wv-link-content" > Skip to main cont…" at bounding box center [922, 337] width 391 height 310
drag, startPoint x: 802, startPoint y: 193, endPoint x: 708, endPoint y: 180, distance: 95.1
click at [708, 180] on div "{{content}} 1 2 < a href = "#main-content" class = "button wv-link-content" > S…" at bounding box center [871, 319] width 347 height 325
type textarea "<a href="#main-content" class="button wv-link-content">Skip to main content</a>…"
paste textarea
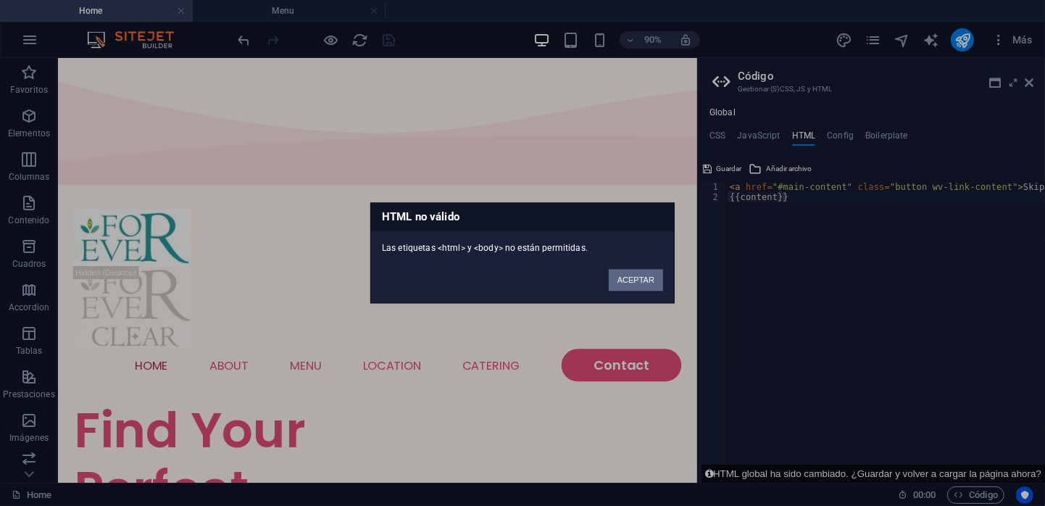
click at [637, 287] on button "ACEPTAR" at bounding box center [636, 281] width 54 height 22
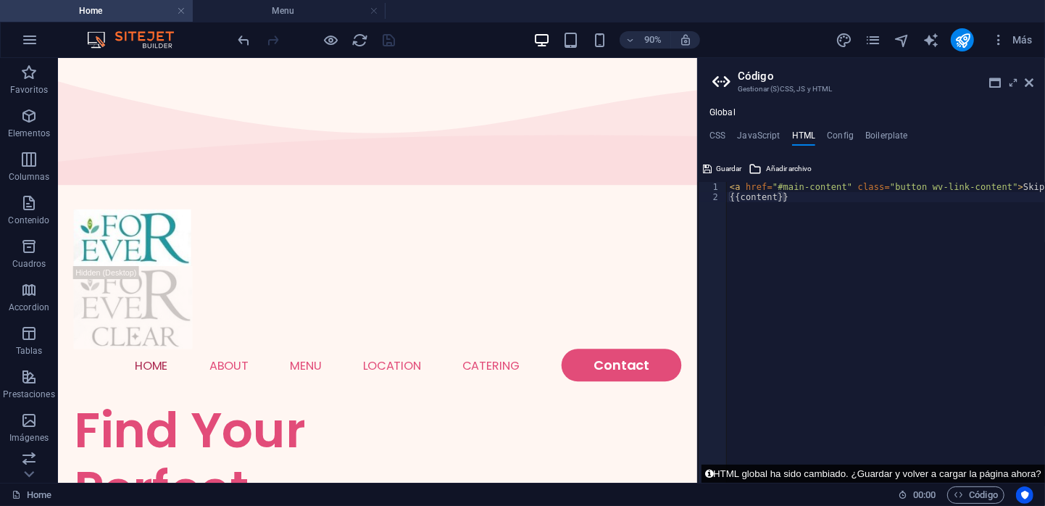
click at [1016, 468] on button "HTML global ha sido cambiado. ¿Guardar y volver a cargar la página ahora?" at bounding box center [874, 474] width 344 height 18
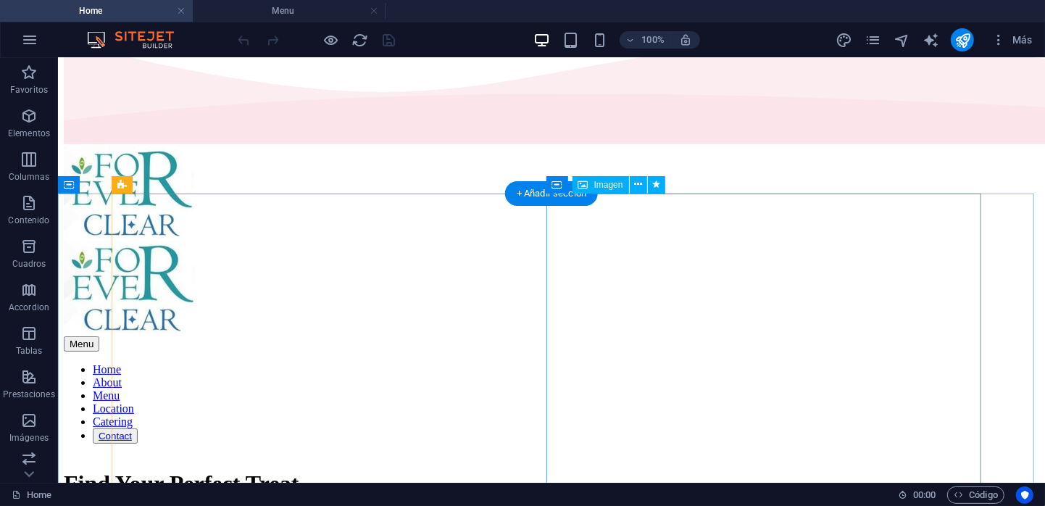
scroll to position [72, 0]
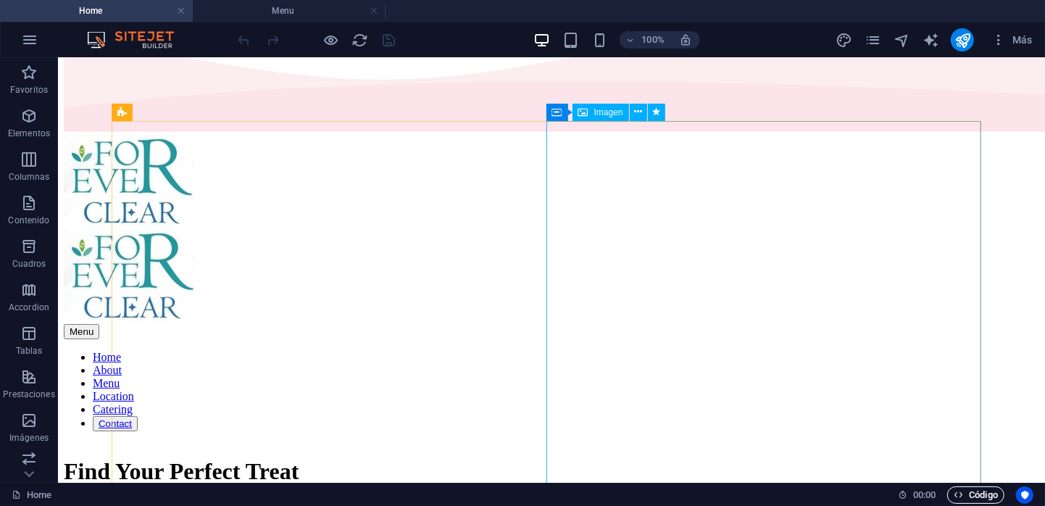
click at [991, 491] on span "Código" at bounding box center [976, 494] width 44 height 17
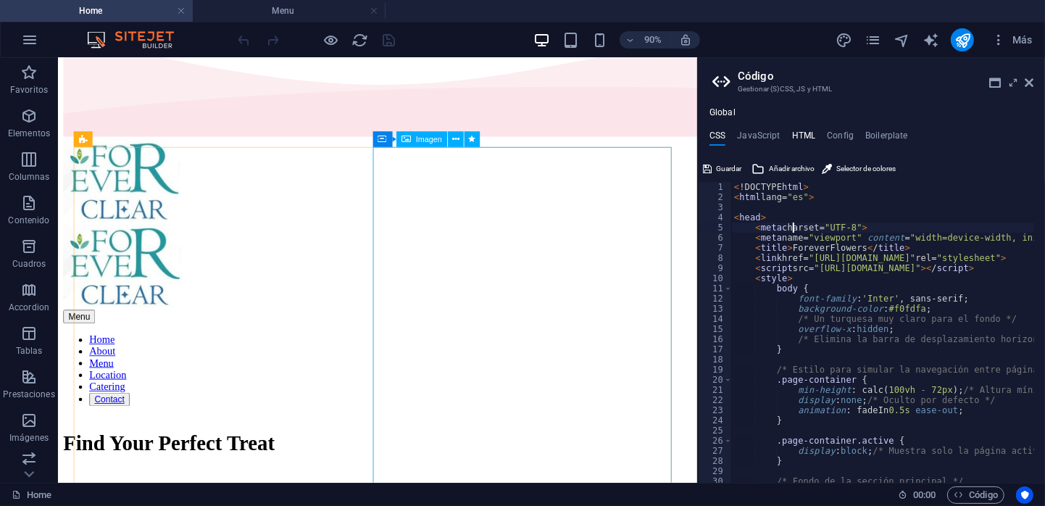
click at [808, 136] on h4 "HTML" at bounding box center [804, 138] width 24 height 16
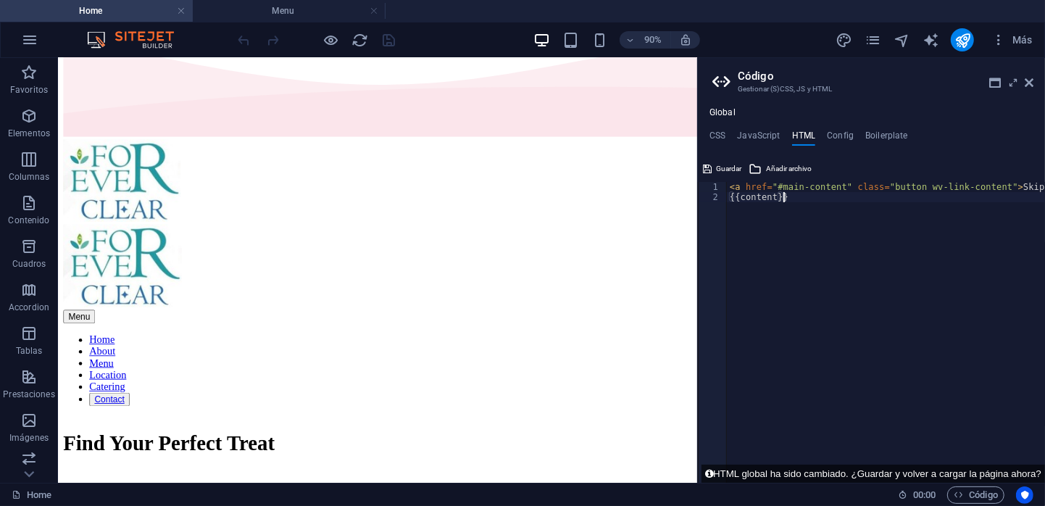
click at [806, 193] on div "< a href = "#main-content" class = "button wv-link-content" > Skip to main cont…" at bounding box center [922, 337] width 391 height 310
paste textarea "<a href="#main-content" class="button wv-link-content">Skip to main content</a>"
type textarea "<a href="#main-content" class="button wv-link-content">Skip to main content</a>"
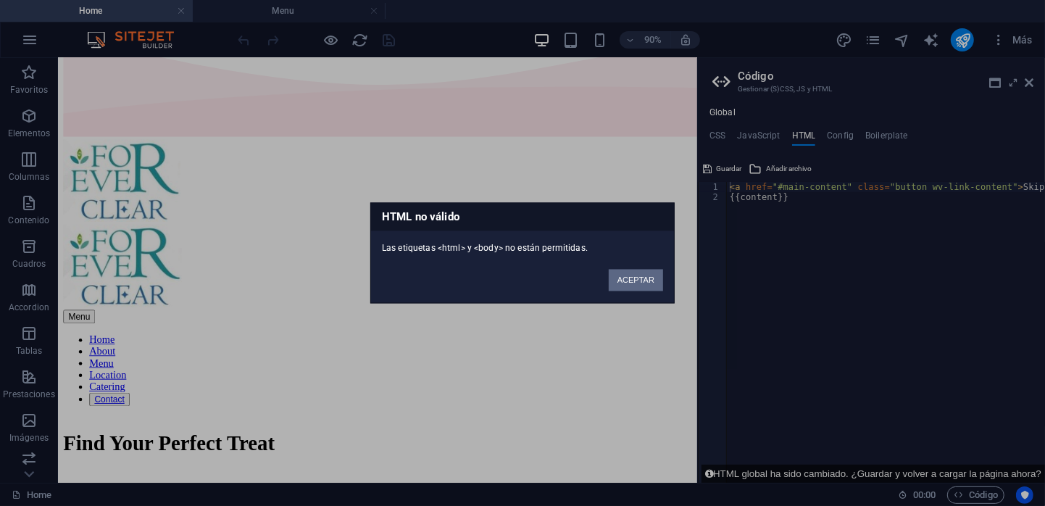
click at [654, 285] on button "ACEPTAR" at bounding box center [636, 281] width 54 height 22
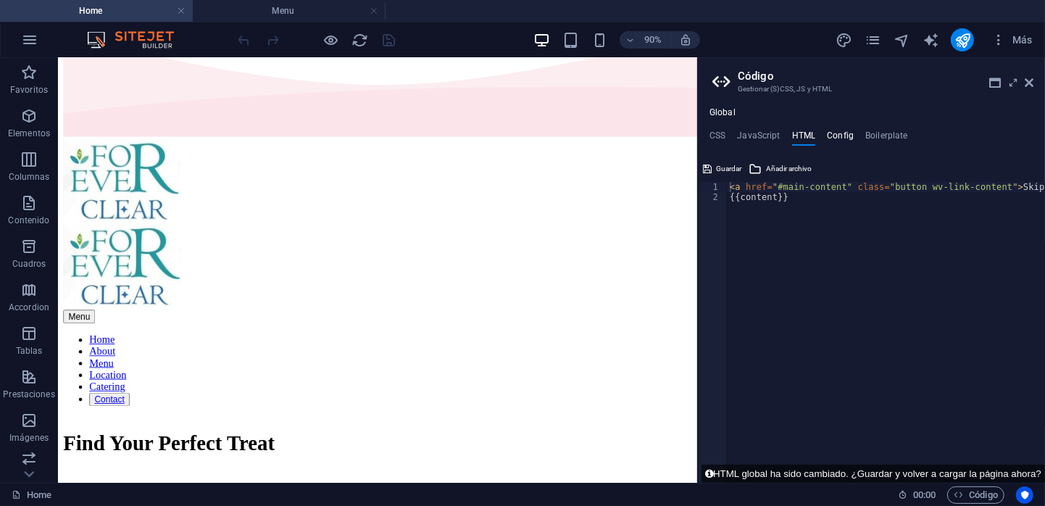
click at [831, 131] on h4 "Config" at bounding box center [840, 138] width 27 height 16
type textarea "$color-background: #fff6f2;"
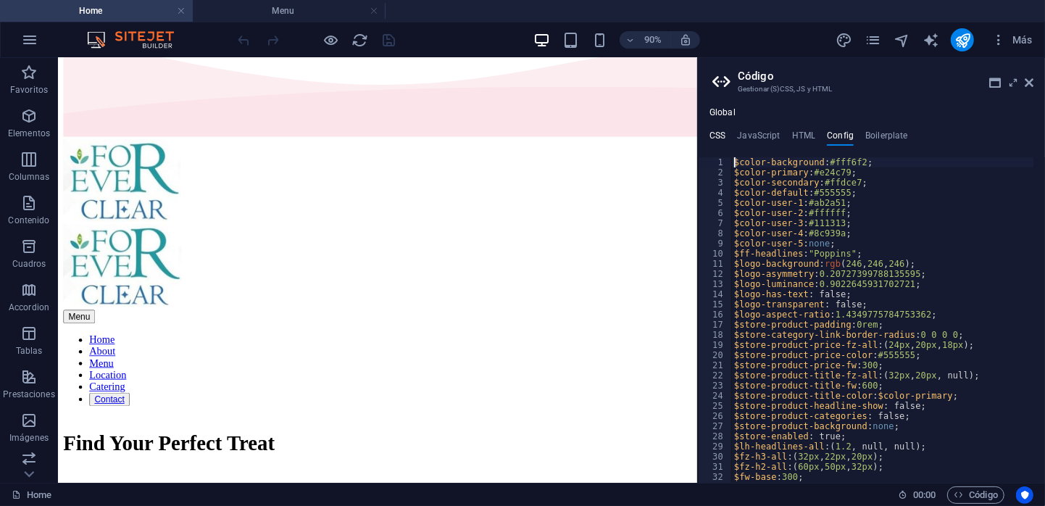
scroll to position [43, 0]
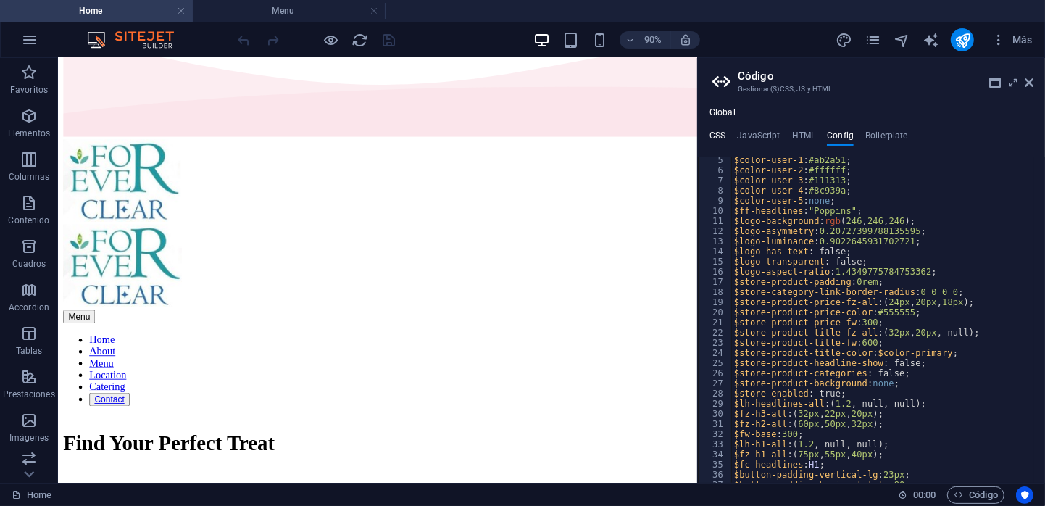
click at [712, 138] on h4 "CSS" at bounding box center [717, 138] width 16 height 16
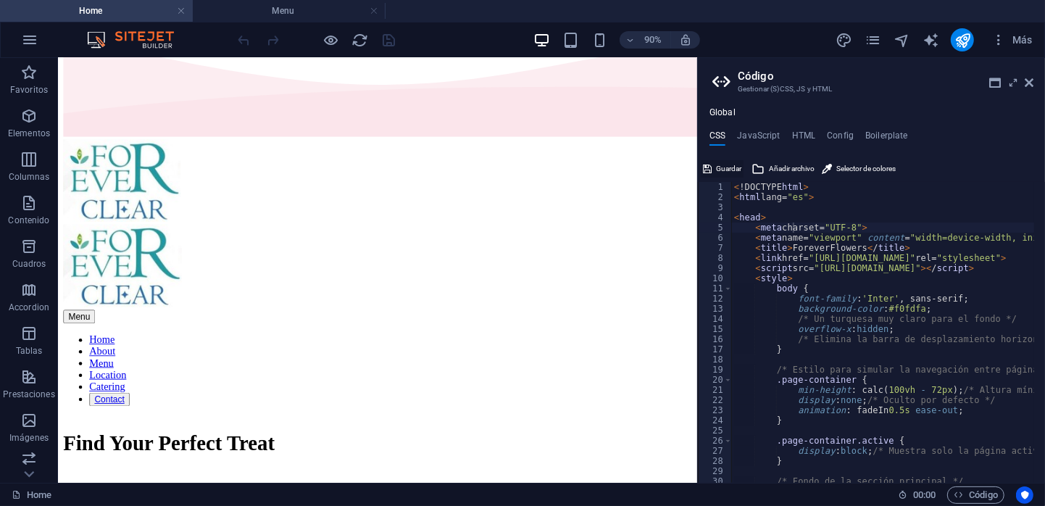
click at [721, 169] on span "Guardar" at bounding box center [728, 168] width 25 height 17
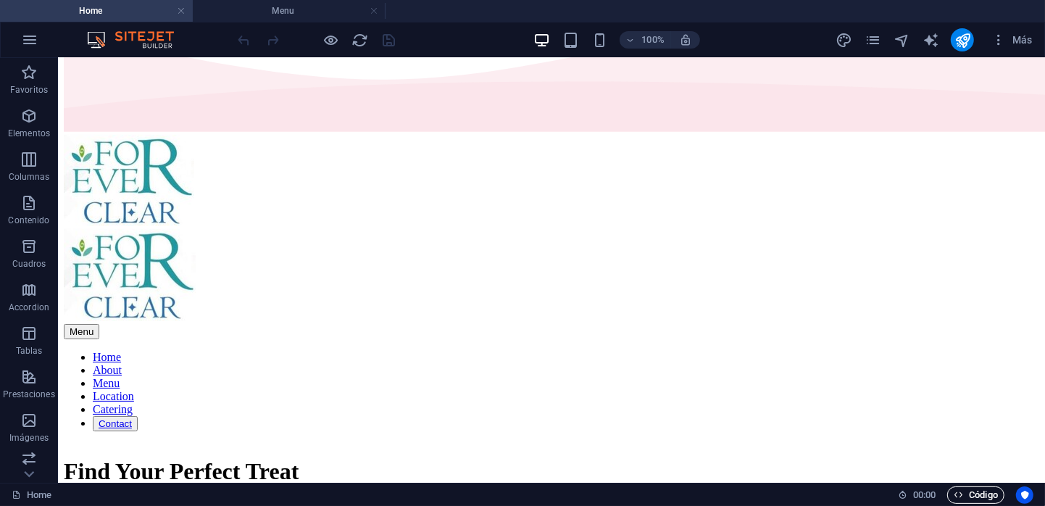
click at [978, 488] on span "Código" at bounding box center [976, 494] width 44 height 17
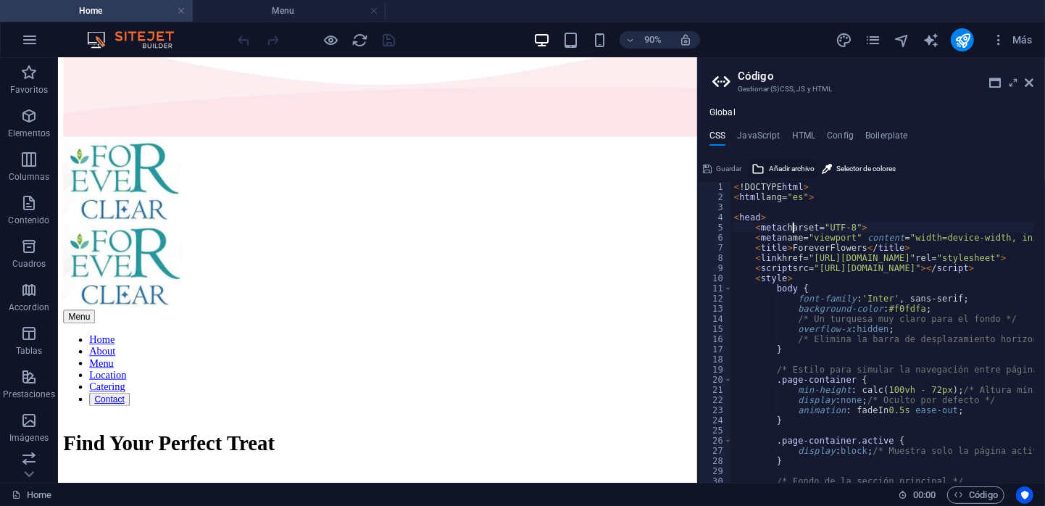
click at [795, 169] on span "Añadir archivo" at bounding box center [792, 168] width 46 height 17
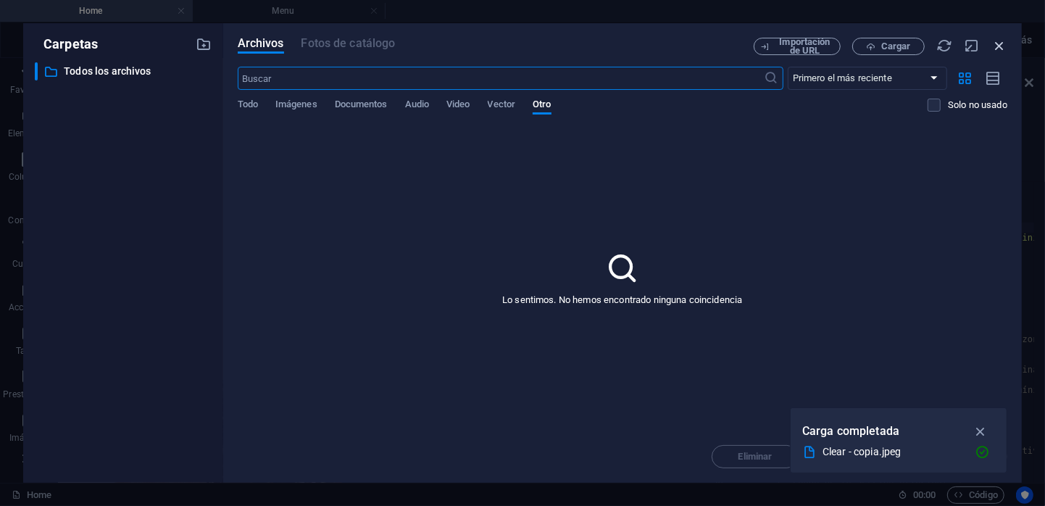
click at [999, 46] on icon "button" at bounding box center [999, 46] width 16 height 16
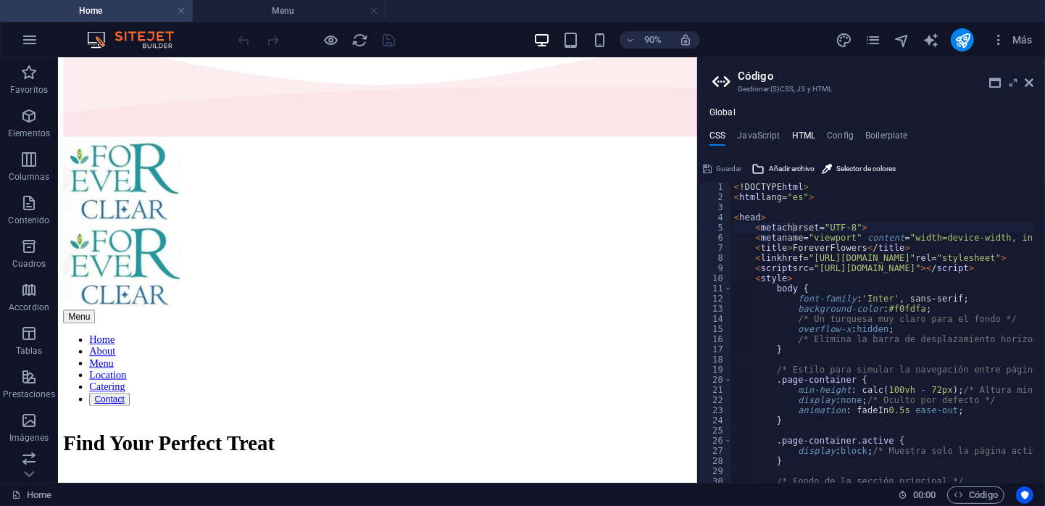
click at [799, 138] on h4 "HTML" at bounding box center [804, 138] width 24 height 16
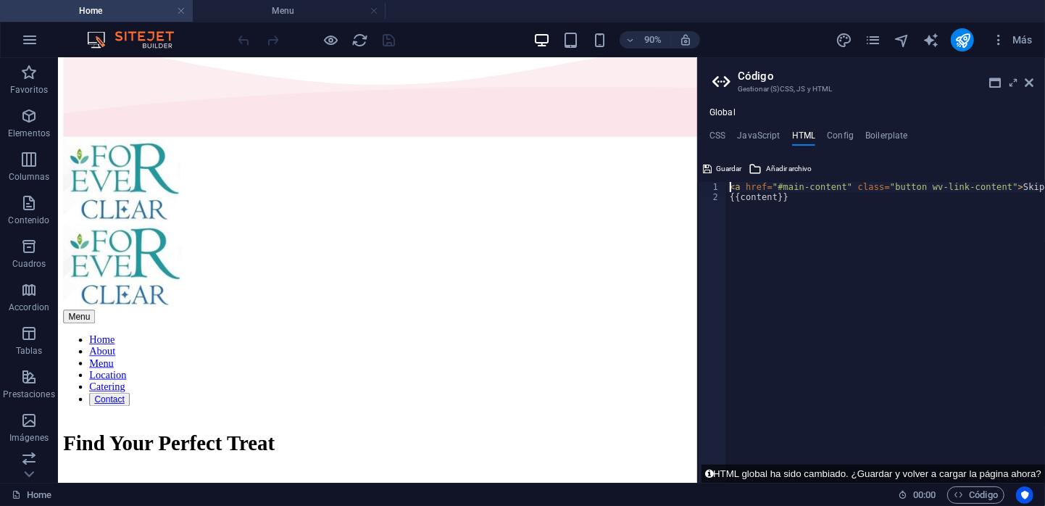
paste textarea
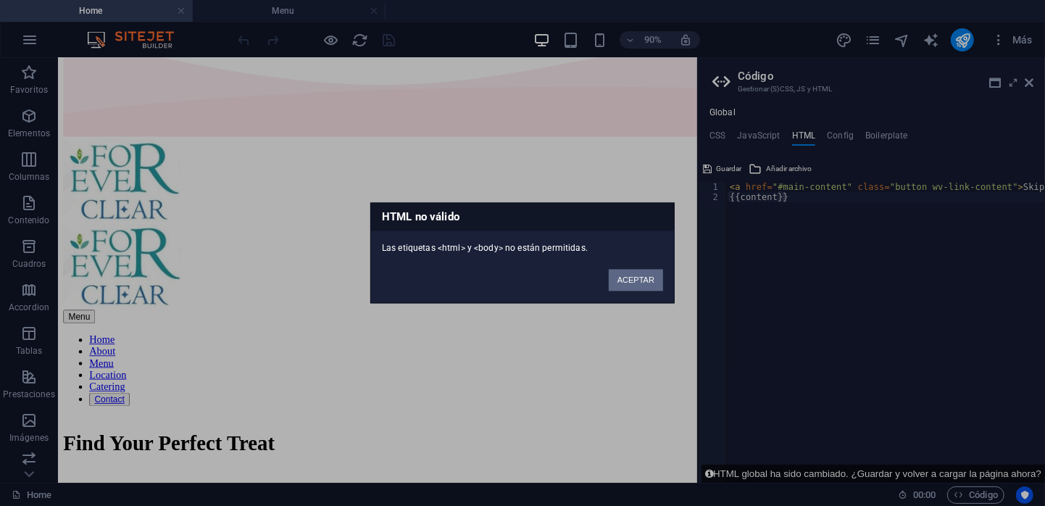
click at [648, 288] on button "ACEPTAR" at bounding box center [636, 281] width 54 height 22
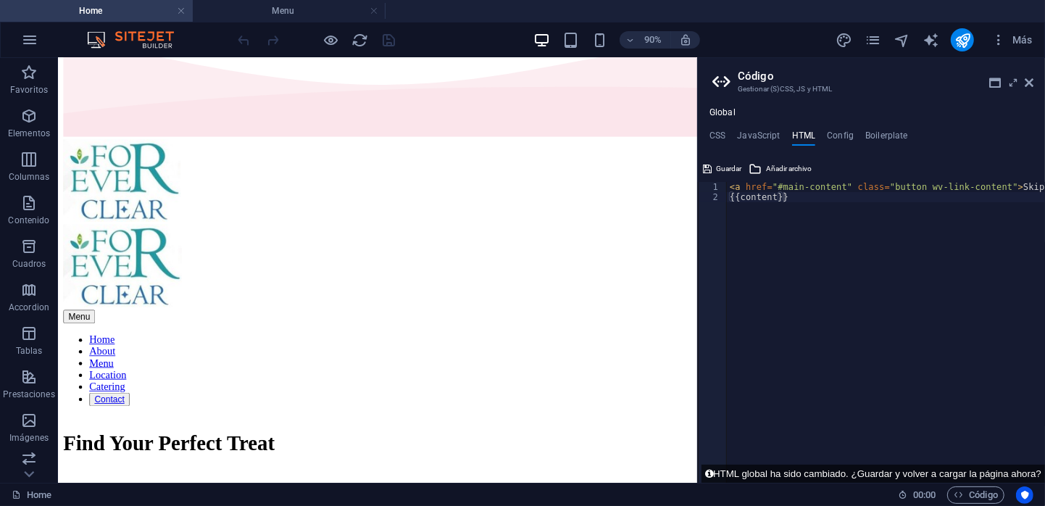
click at [951, 411] on div "< a href = "#main-content" class = "button wv-link-content" > Skip to main cont…" at bounding box center [922, 337] width 391 height 310
click at [762, 168] on icon at bounding box center [755, 168] width 13 height 17
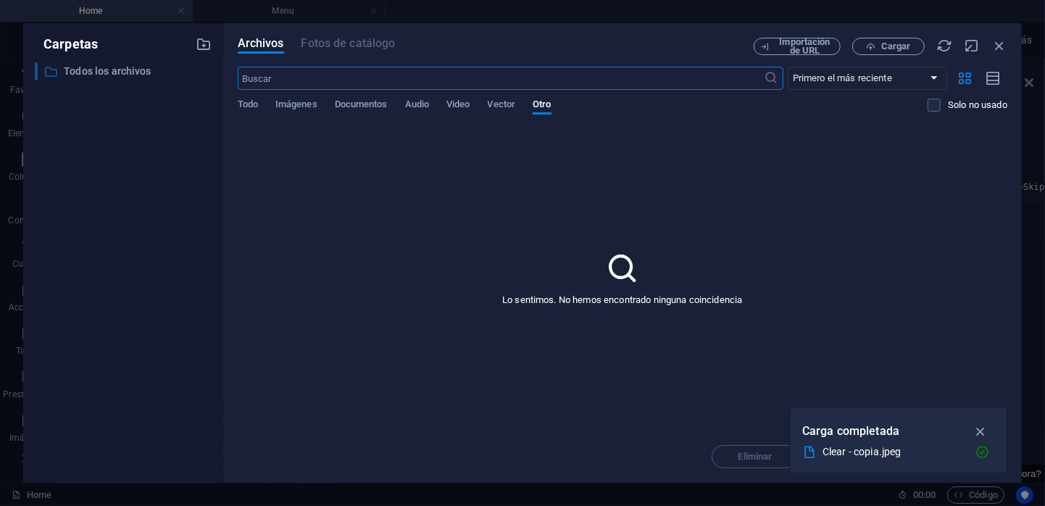
click at [127, 73] on p "Todos los archivos" at bounding box center [124, 71] width 121 height 17
click at [895, 49] on span "Cargar" at bounding box center [896, 46] width 30 height 9
click at [904, 51] on span "Cargar" at bounding box center [896, 46] width 30 height 9
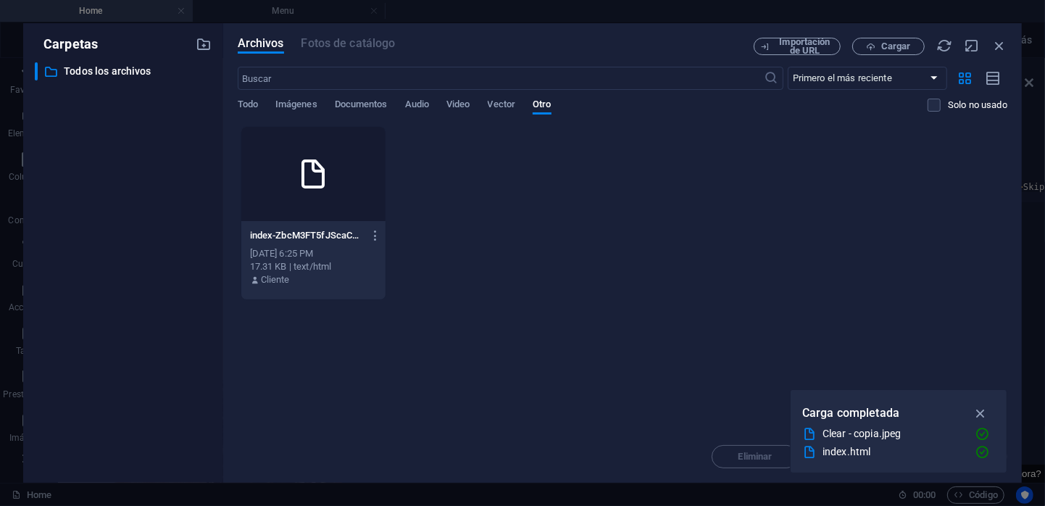
click at [930, 341] on div "Arrastra archivos aquí para cargarlos de inmediato index-ZbcM3FT5fJScaC0AR5-Smg…" at bounding box center [623, 278] width 770 height 304
click at [977, 413] on icon "button" at bounding box center [981, 413] width 17 height 16
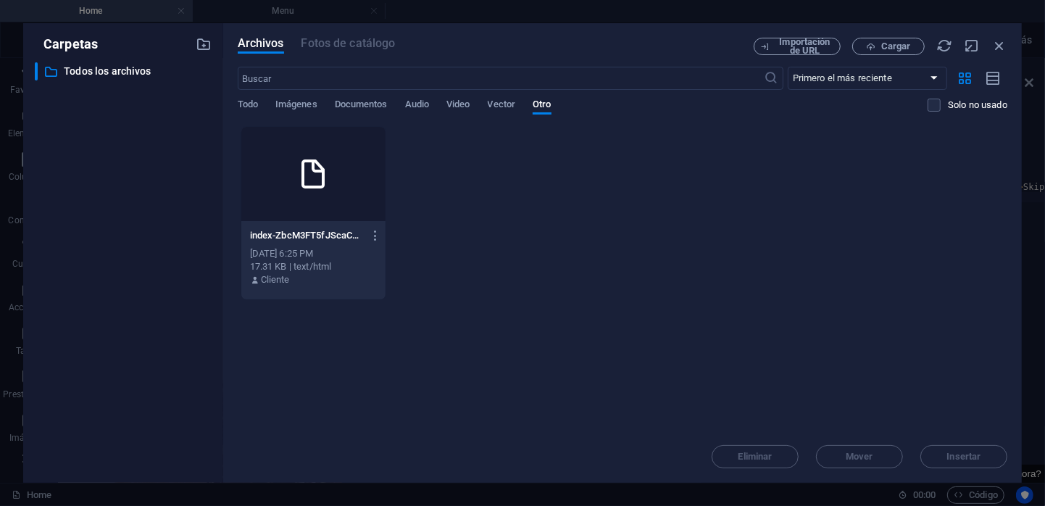
click at [344, 198] on div at bounding box center [313, 174] width 144 height 94
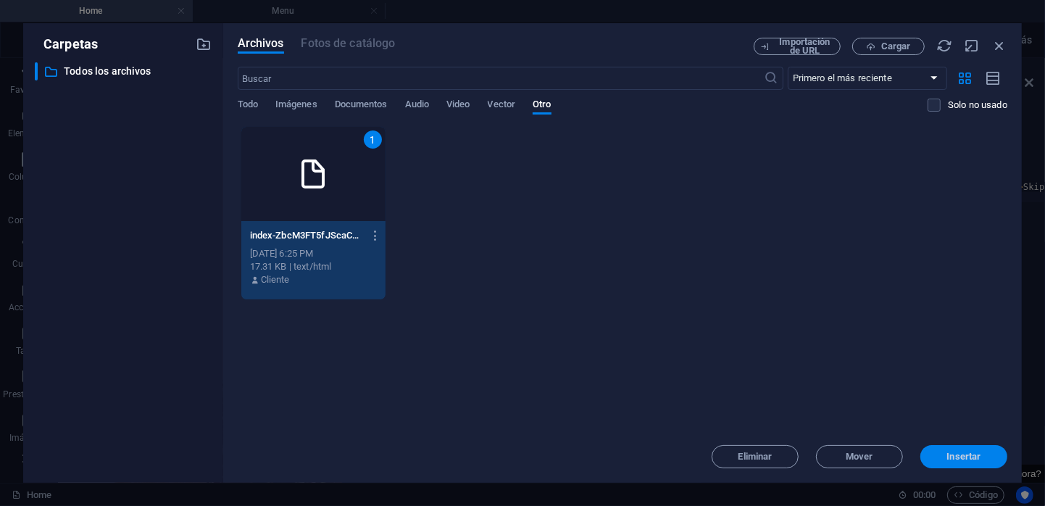
click at [960, 452] on span "Insertar" at bounding box center [964, 456] width 34 height 9
type textarea "{{content}}https://cdn1.site-media.eu/images/0/19611476/index-ZbcM3FT5fJScaC0AR…"
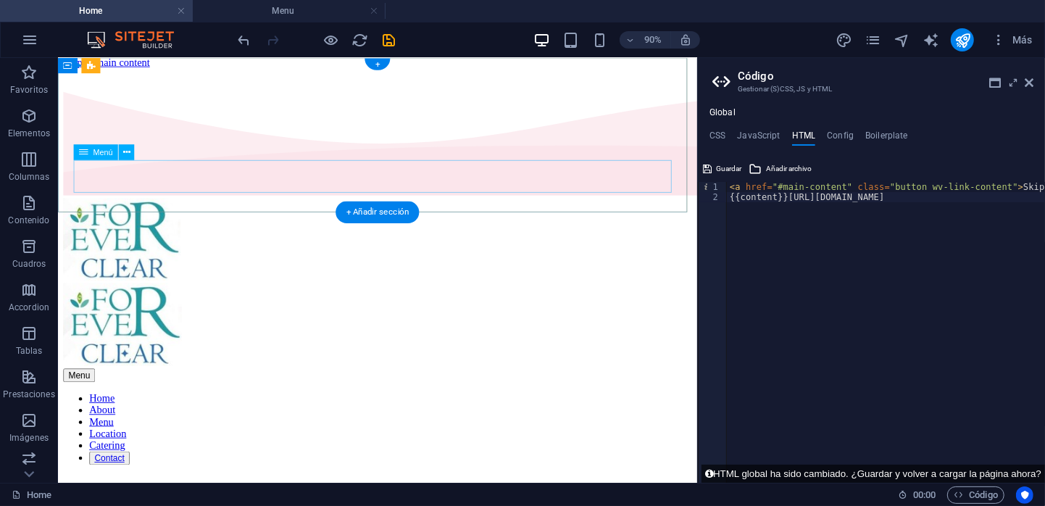
scroll to position [0, 0]
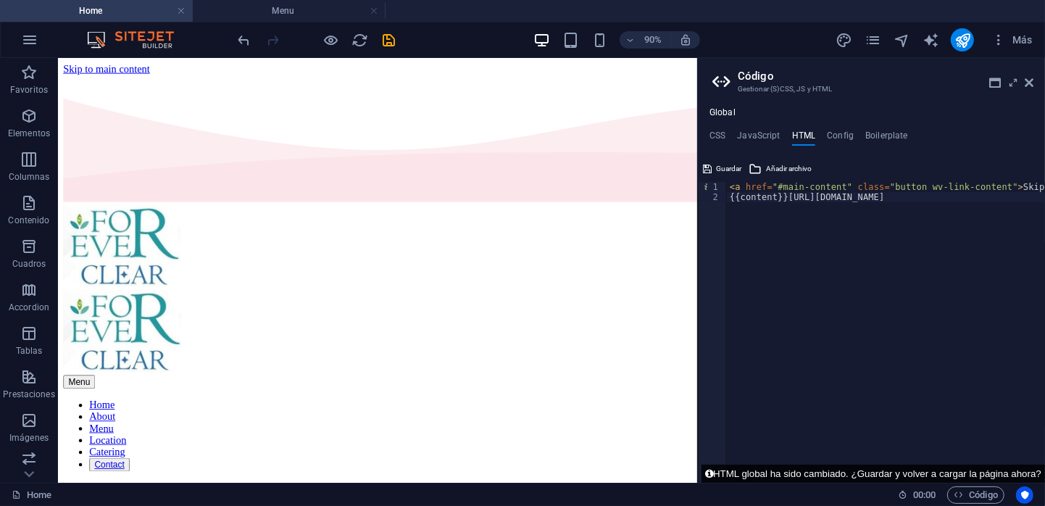
click at [1028, 472] on button "HTML global ha sido cambiado. ¿Guardar y volver a cargar la página ahora?" at bounding box center [874, 474] width 344 height 18
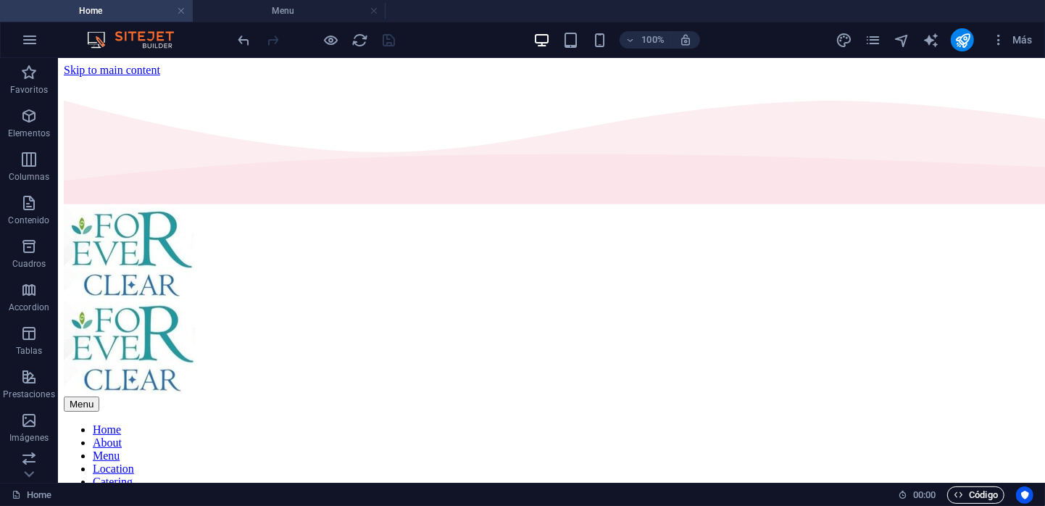
click at [989, 491] on span "Código" at bounding box center [976, 494] width 44 height 17
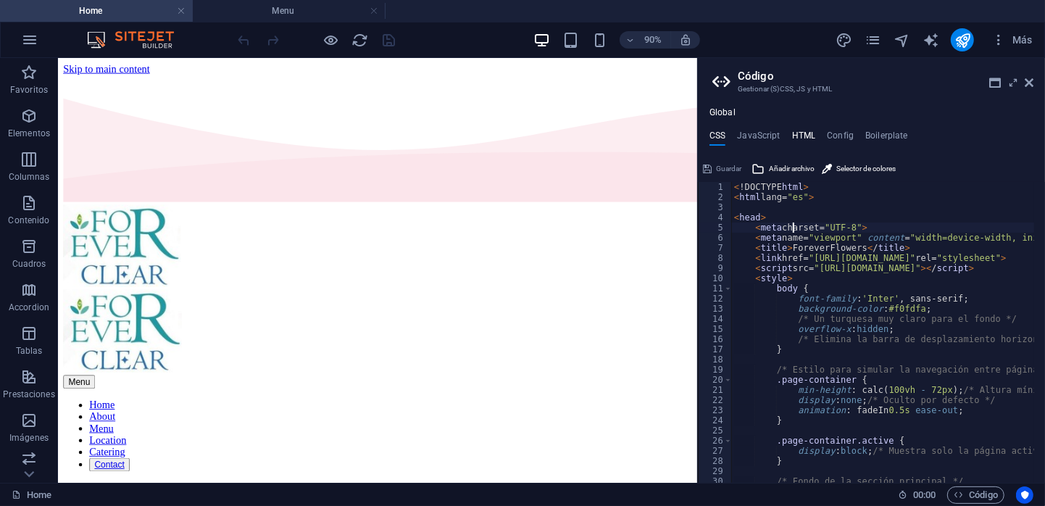
click at [812, 138] on h4 "HTML" at bounding box center [804, 138] width 24 height 16
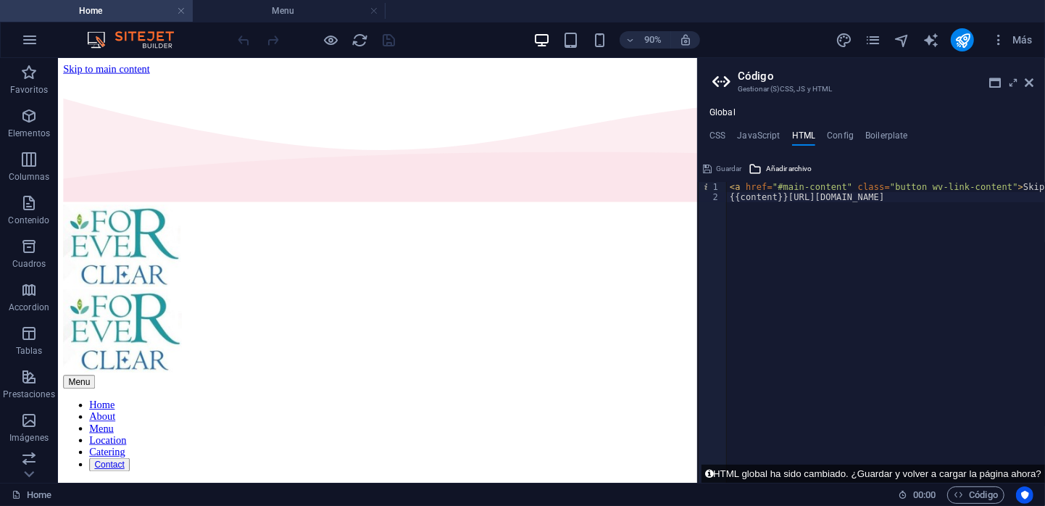
click at [753, 193] on div "< a href = "#main-content" class = "button wv-link-content" > Skip to main cont…" at bounding box center [947, 337] width 441 height 310
click at [815, 202] on div "< a href = "#main-content" class = "button wv-link-content" > Skip to main cont…" at bounding box center [947, 337] width 441 height 310
drag, startPoint x: 864, startPoint y: 200, endPoint x: 768, endPoint y: 212, distance: 96.4
click at [767, 205] on div "< a href = "#main-content" class = "button wv-link-content" > Skip to main cont…" at bounding box center [824, 337] width 441 height 310
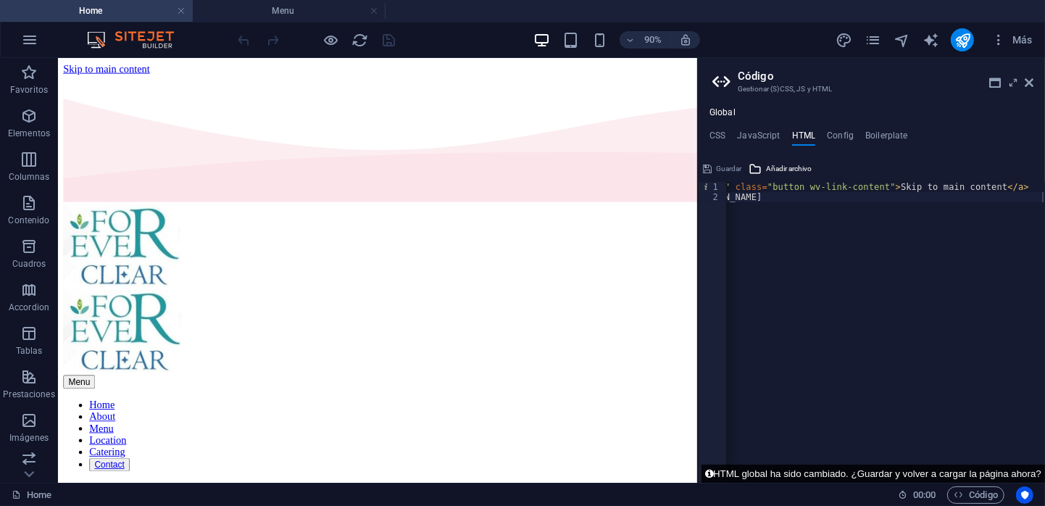
drag, startPoint x: 862, startPoint y: 481, endPoint x: 764, endPoint y: 470, distance: 99.2
click at [764, 470] on button "HTML global ha sido cambiado. ¿Guardar y volver a cargar la página ahora?" at bounding box center [874, 474] width 344 height 18
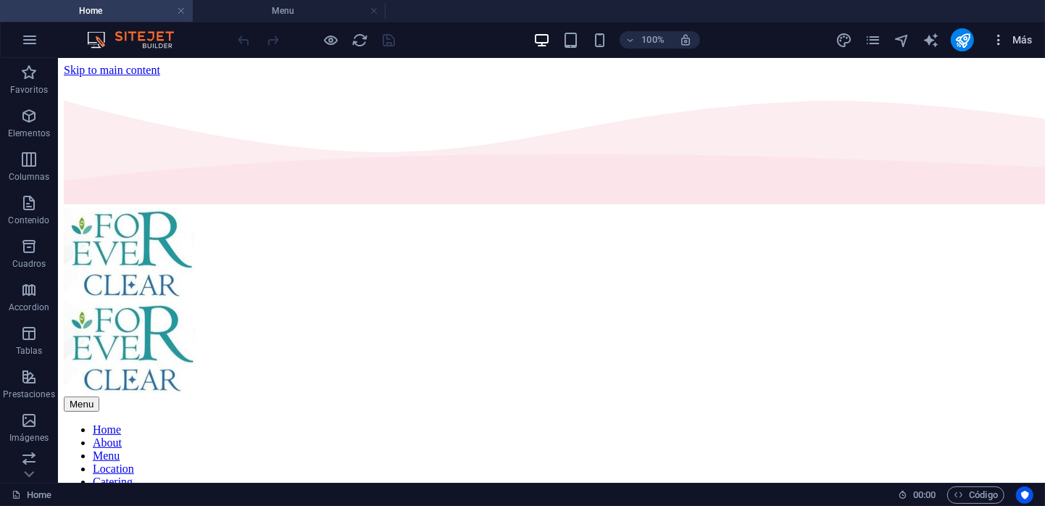
scroll to position [0, 0]
click at [1004, 44] on icon "button" at bounding box center [998, 40] width 14 height 14
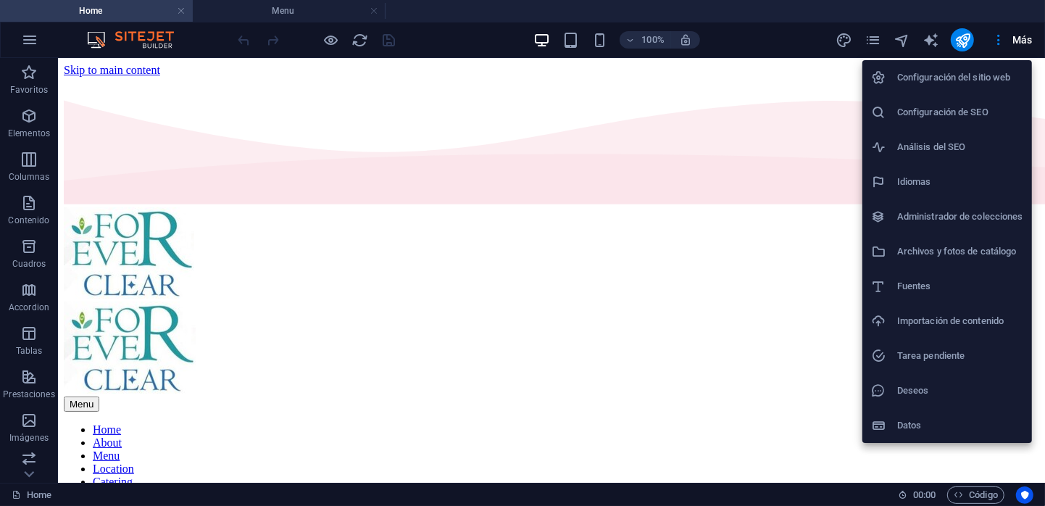
click at [767, 230] on div at bounding box center [522, 253] width 1045 height 506
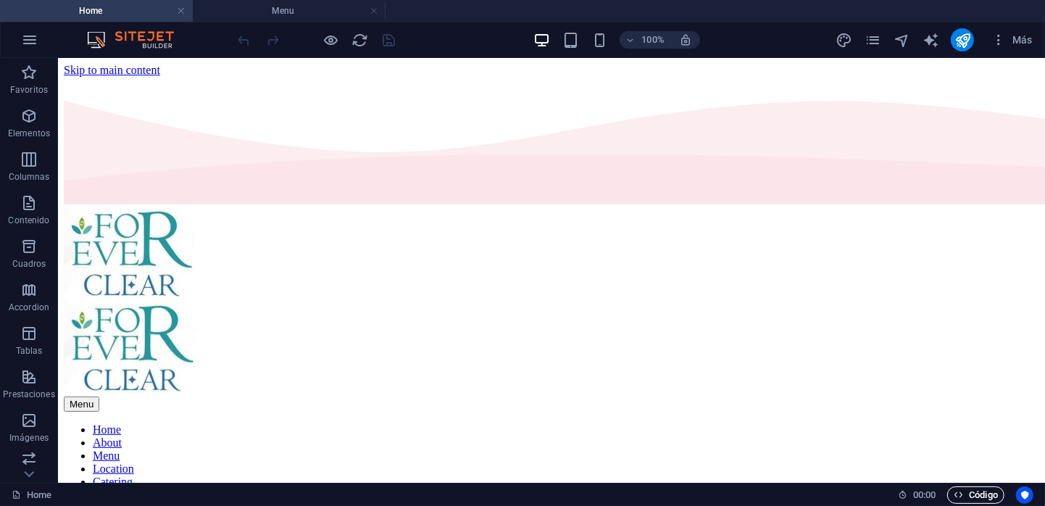
click at [986, 496] on span "Código" at bounding box center [976, 494] width 44 height 17
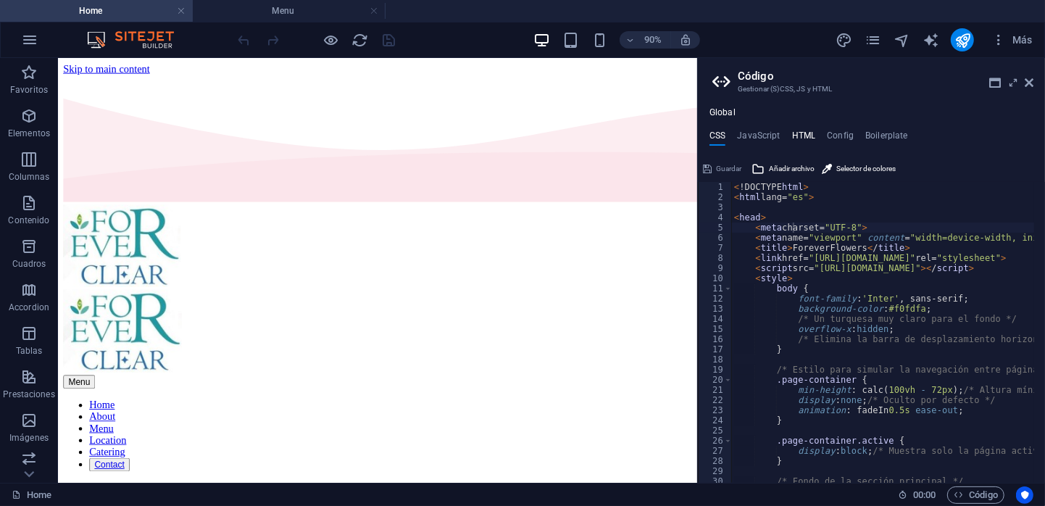
click at [810, 139] on h4 "HTML" at bounding box center [804, 138] width 24 height 16
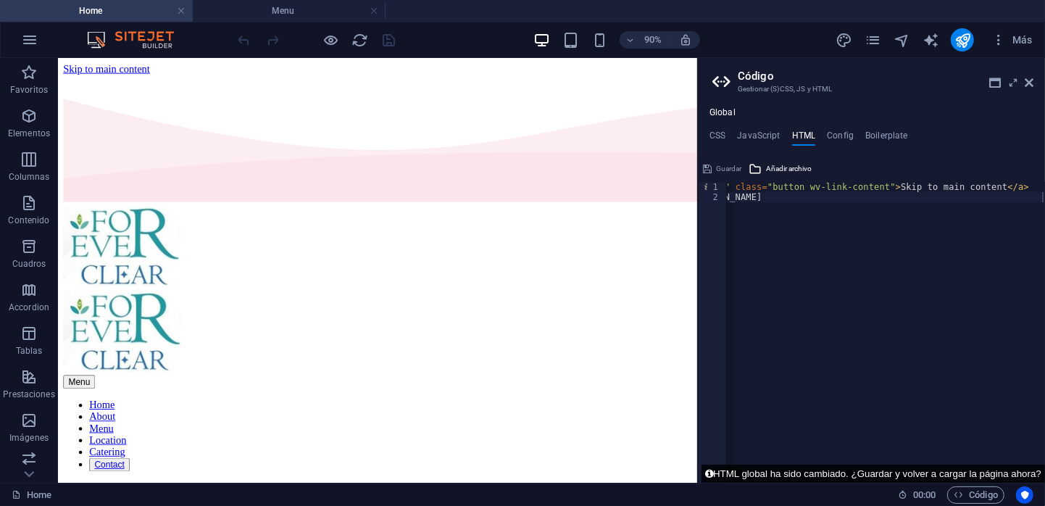
drag, startPoint x: 863, startPoint y: 473, endPoint x: 886, endPoint y: 475, distance: 23.2
click at [886, 475] on button "HTML global ha sido cambiado. ¿Guardar y volver a cargar la página ahora?" at bounding box center [874, 474] width 344 height 18
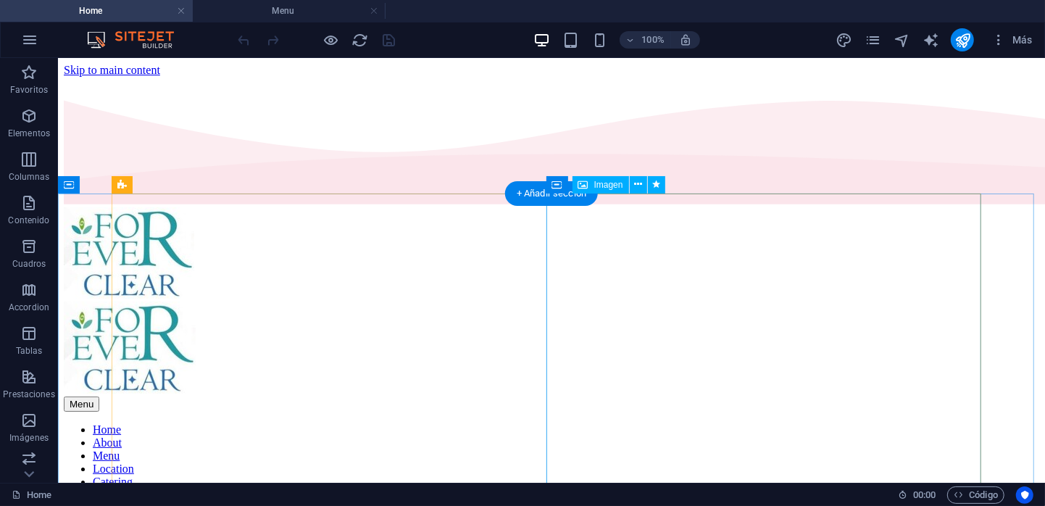
drag, startPoint x: 944, startPoint y: 532, endPoint x: 899, endPoint y: 463, distance: 81.8
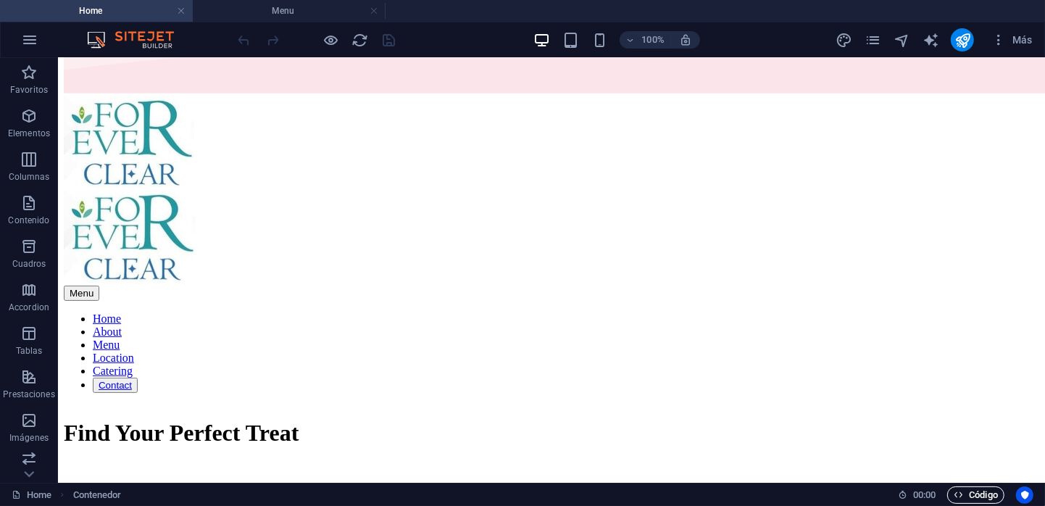
click at [983, 488] on span "Código" at bounding box center [976, 494] width 44 height 17
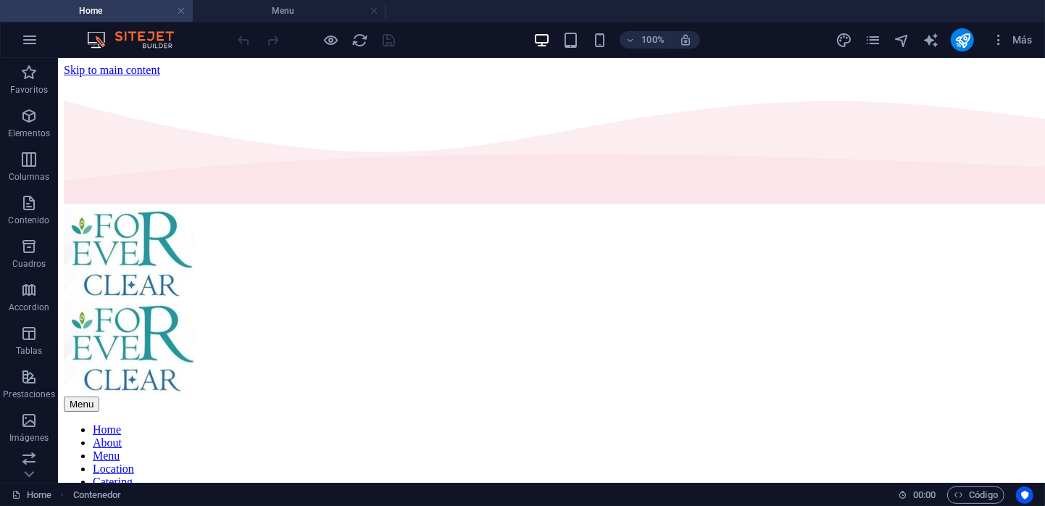
scroll to position [0, 0]
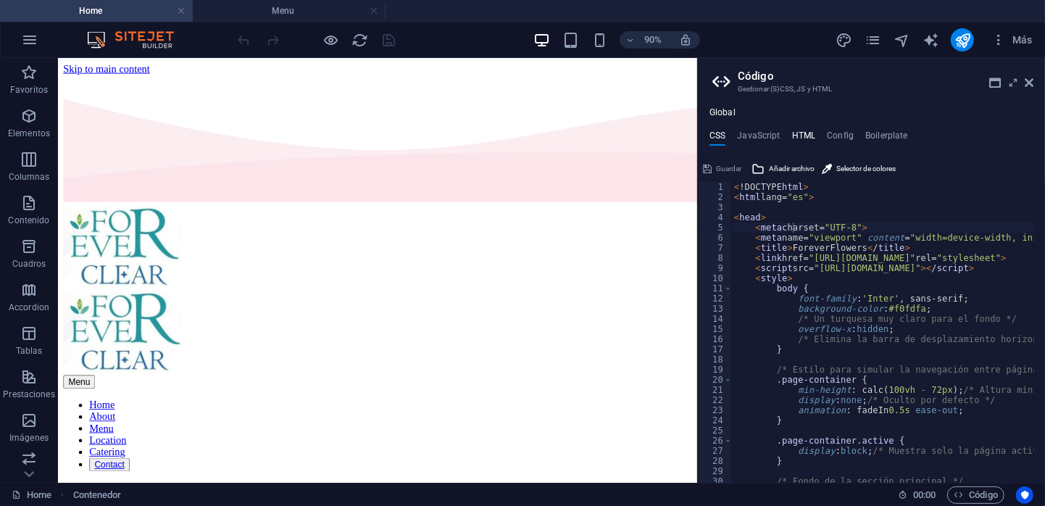
click at [793, 131] on h4 "HTML" at bounding box center [804, 138] width 24 height 16
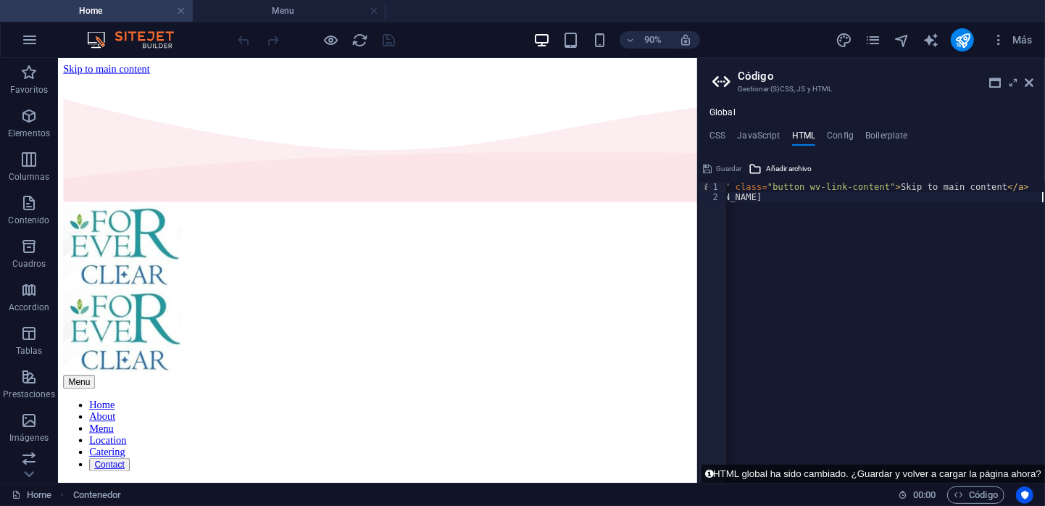
click at [755, 188] on div "< a href = "#main-content" class = "button wv-link-content" > Skip to main cont…" at bounding box center [824, 337] width 441 height 310
drag, startPoint x: 750, startPoint y: 189, endPoint x: 704, endPoint y: 195, distance: 46.7
click at [704, 195] on div "<a href="#main-content" class="button wv-link-content">Skip to main content</a>…" at bounding box center [871, 332] width 347 height 301
drag, startPoint x: 752, startPoint y: 185, endPoint x: 715, endPoint y: 189, distance: 36.5
click at [714, 189] on div "<a href="#main-content" class="button wv-link-content">Skip to main content</a>…" at bounding box center [871, 332] width 347 height 301
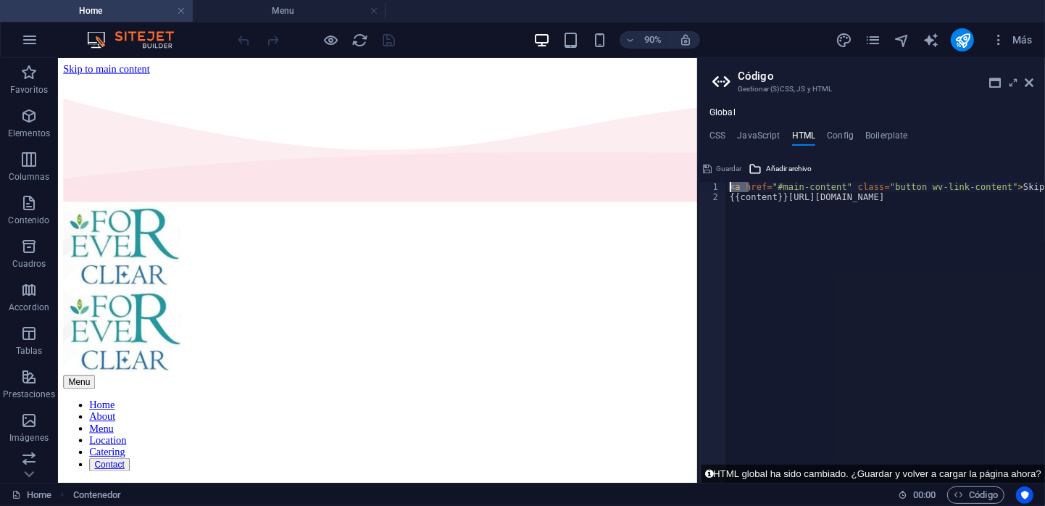
click at [729, 189] on div "< a href = "#main-content" class = "button wv-link-content" > Skip to main cont…" at bounding box center [886, 332] width 318 height 301
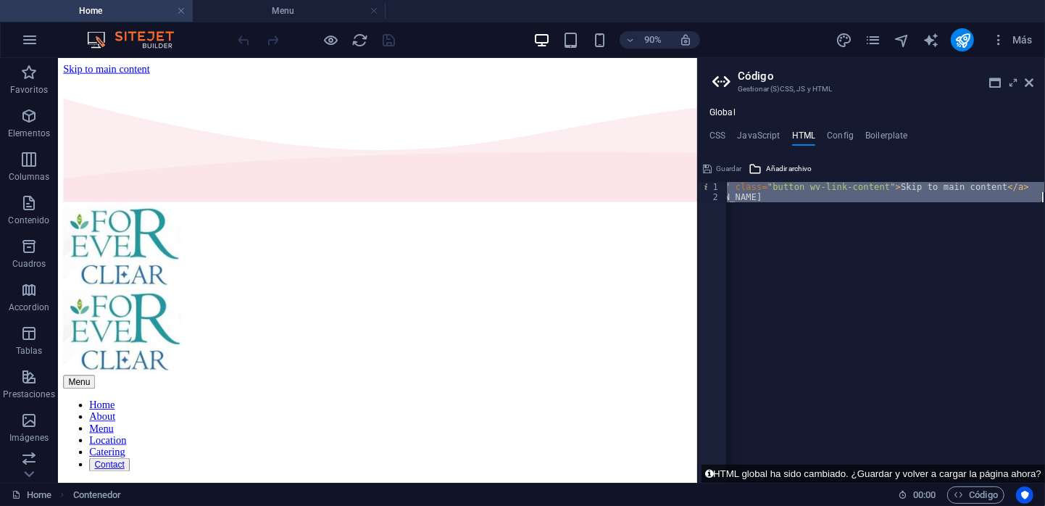
drag, startPoint x: 732, startPoint y: 188, endPoint x: 1046, endPoint y: 222, distance: 316.3
click at [1044, 222] on html "Forever Flowers Home Menu Favoritos Elementos Columnas Contenido Cuadros Accord…" at bounding box center [522, 253] width 1045 height 506
paste textarea
type textarea "<a href="#main-content" class="button wv-link-content">Skip to main content</a>"
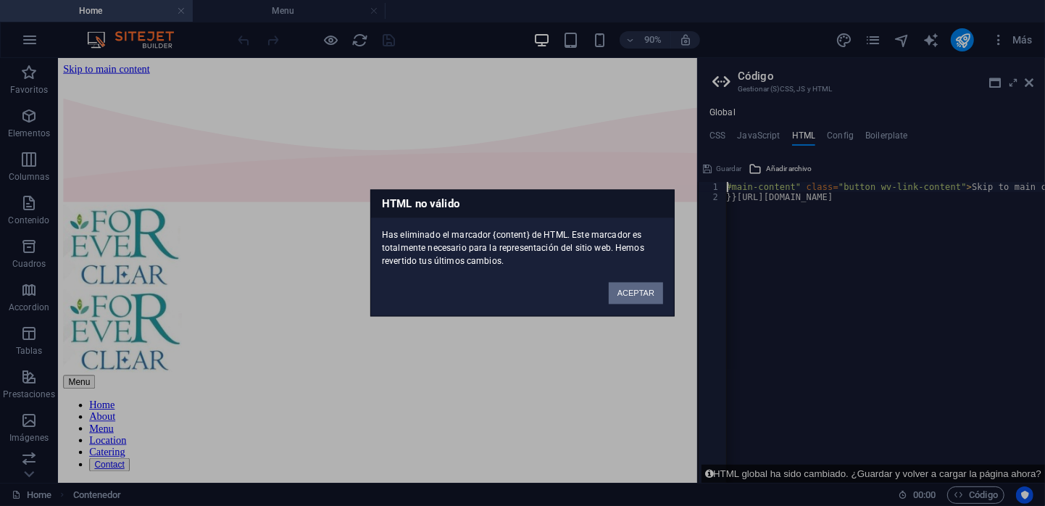
scroll to position [0, 51]
click at [641, 291] on button "ACEPTAR" at bounding box center [636, 294] width 54 height 22
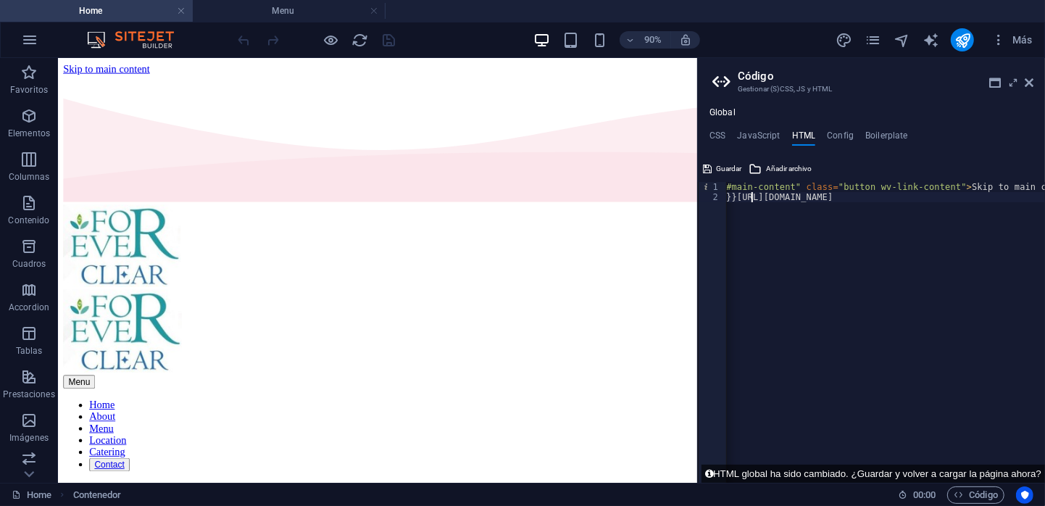
scroll to position [0, 0]
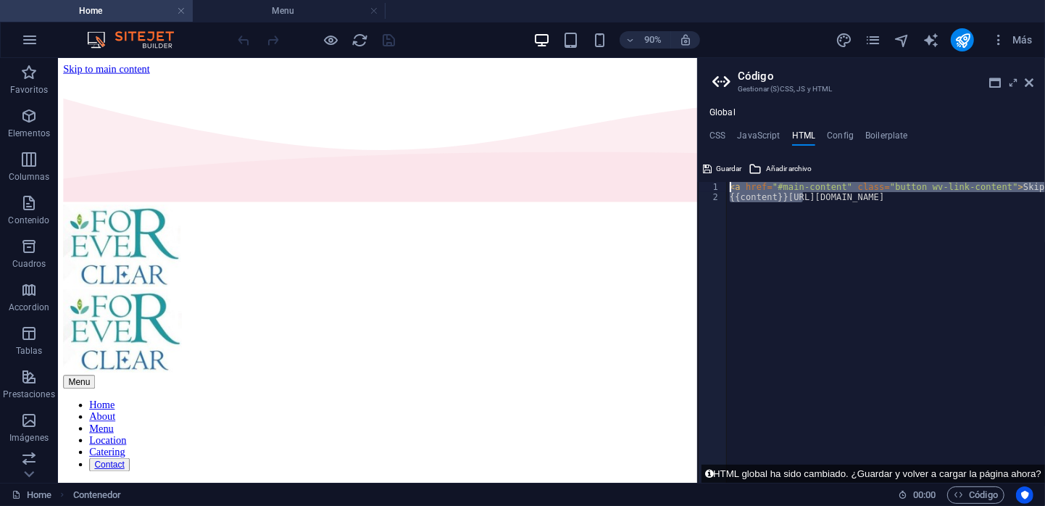
drag, startPoint x: 752, startPoint y: 192, endPoint x: 704, endPoint y: 189, distance: 48.6
click at [704, 189] on div "{{content}}https://cdn1.site-media.eu/images/0/19611476/index-ZbcM3FT5fJScaC0AR…" at bounding box center [871, 332] width 347 height 301
click at [767, 198] on div "< a href = "#main-content" class = "button wv-link-content" > Skip to main cont…" at bounding box center [886, 332] width 318 height 301
drag, startPoint x: 842, startPoint y: 254, endPoint x: 767, endPoint y: 204, distance: 89.8
click at [822, 200] on div "< a href = "#main-content" class = "button wv-link-content" > Skip to main cont…" at bounding box center [947, 337] width 441 height 310
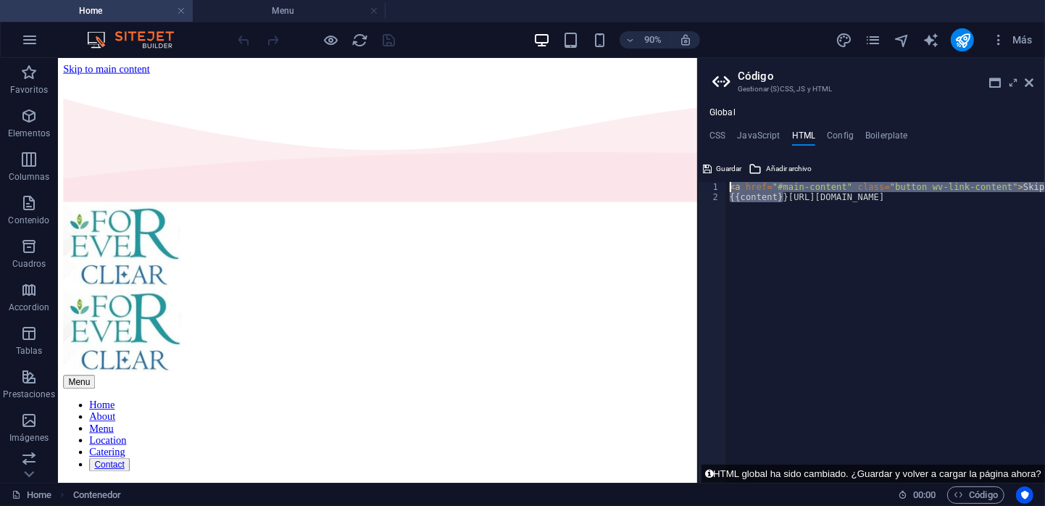
type textarea "{{content}}https://cdn1.site-media.eu/images/0/19611476/index-ZbcM3FT5fJScaC0AR…"
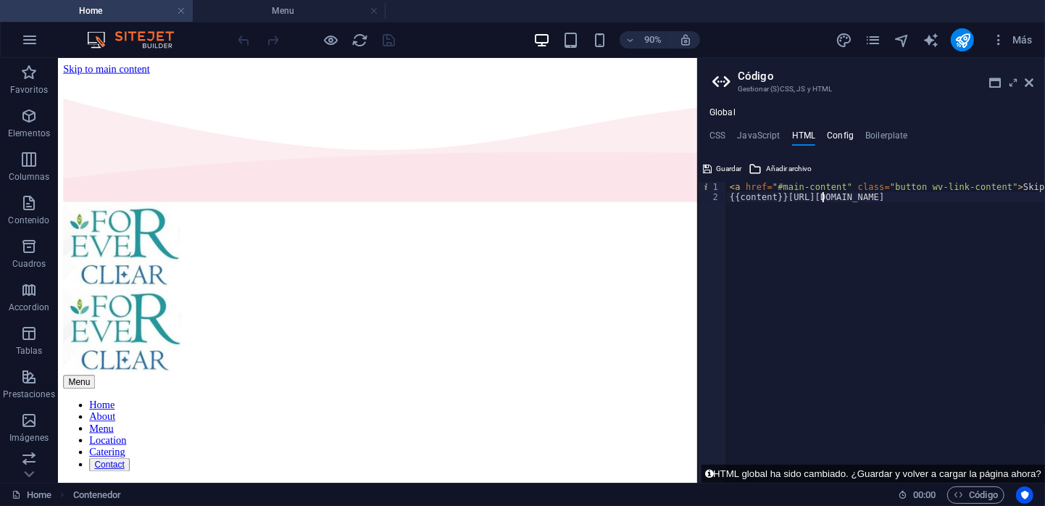
click at [828, 138] on h4 "Config" at bounding box center [840, 138] width 27 height 16
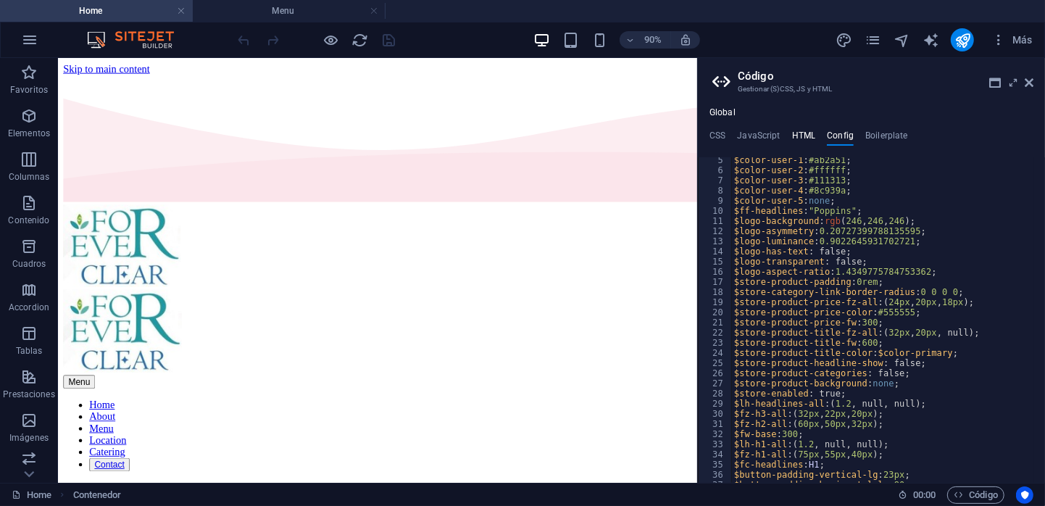
click at [799, 135] on h4 "HTML" at bounding box center [804, 138] width 24 height 16
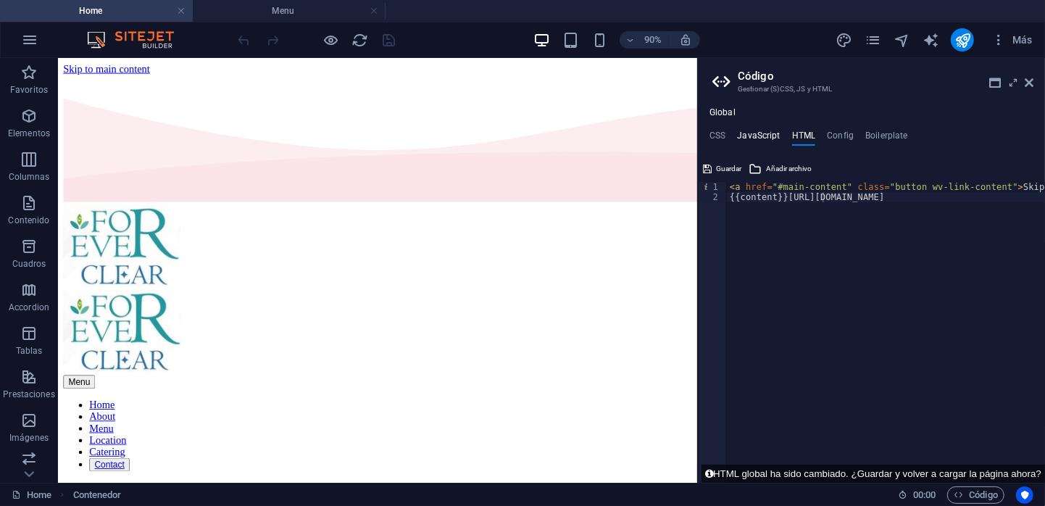
click at [757, 133] on h4 "JavaScript" at bounding box center [758, 138] width 43 height 16
type textarea "/* JS for preset "Menu V2" */"
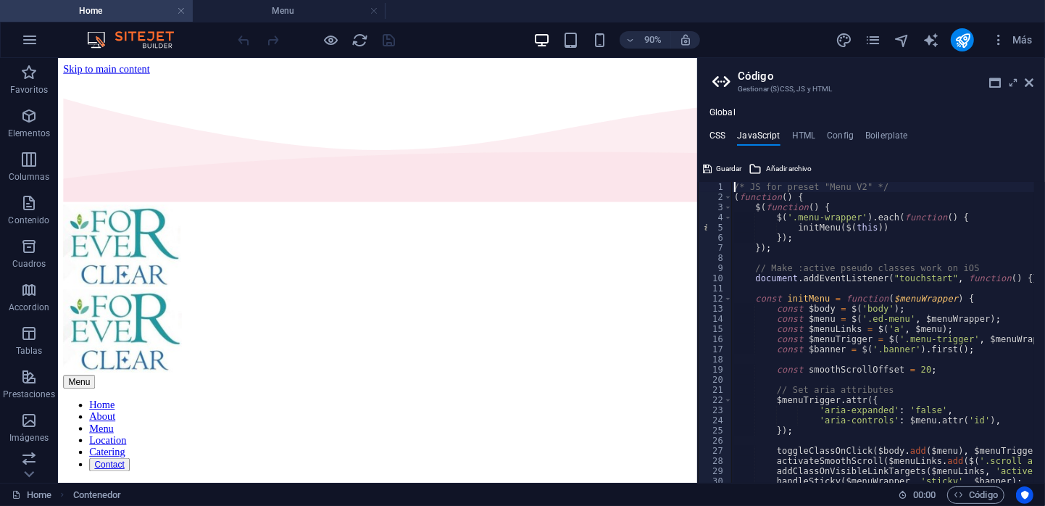
click at [721, 139] on h4 "CSS" at bounding box center [717, 138] width 16 height 16
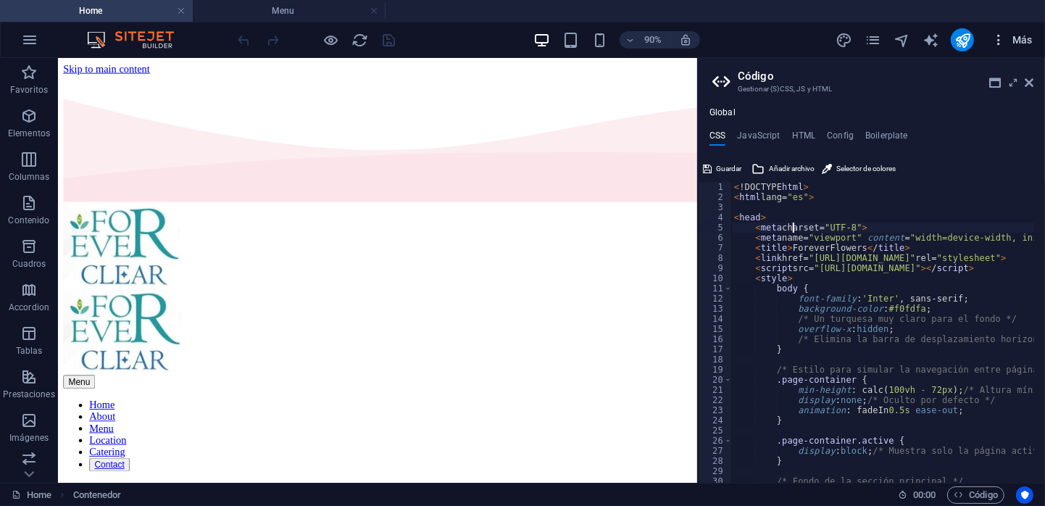
click at [1004, 43] on icon "button" at bounding box center [998, 40] width 14 height 14
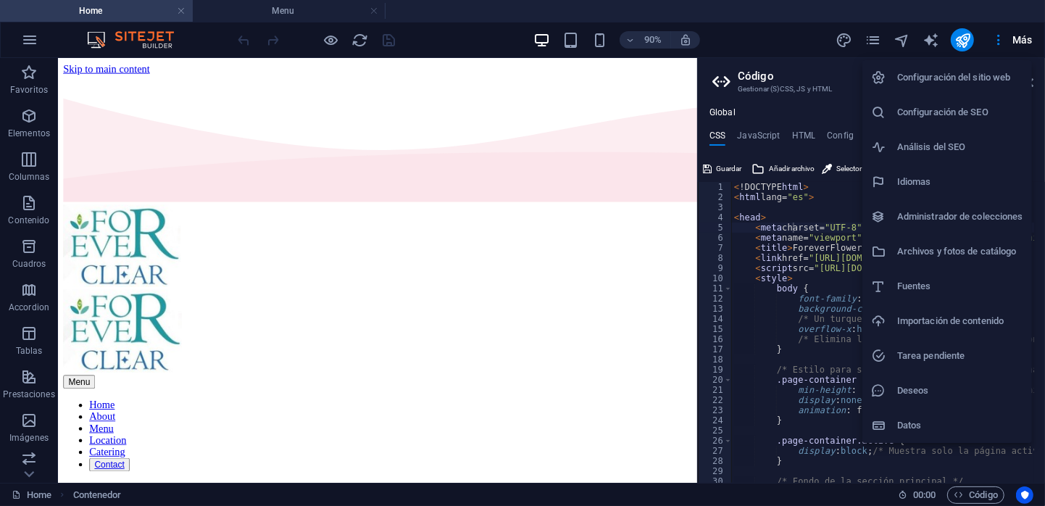
click at [983, 328] on h6 "Importación de contenido" at bounding box center [960, 320] width 126 height 17
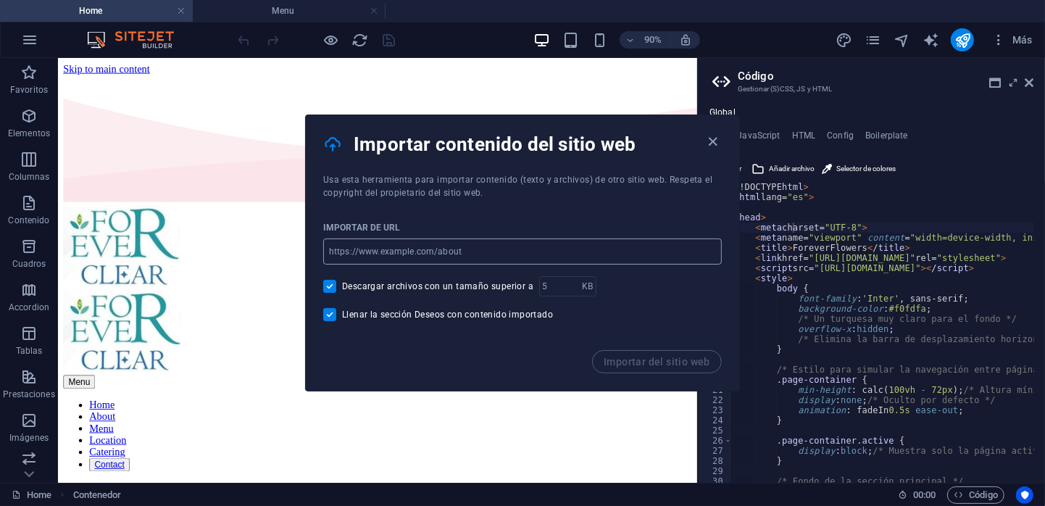
click at [480, 249] on input "url" at bounding box center [522, 251] width 399 height 26
click at [528, 251] on input "url" at bounding box center [522, 251] width 399 height 26
click at [673, 305] on div "Importar de URL ​ Descargar archivos con un tamaño superior a KB ​ Llenar la se…" at bounding box center [522, 274] width 433 height 151
click at [584, 253] on input "url" at bounding box center [522, 251] width 399 height 26
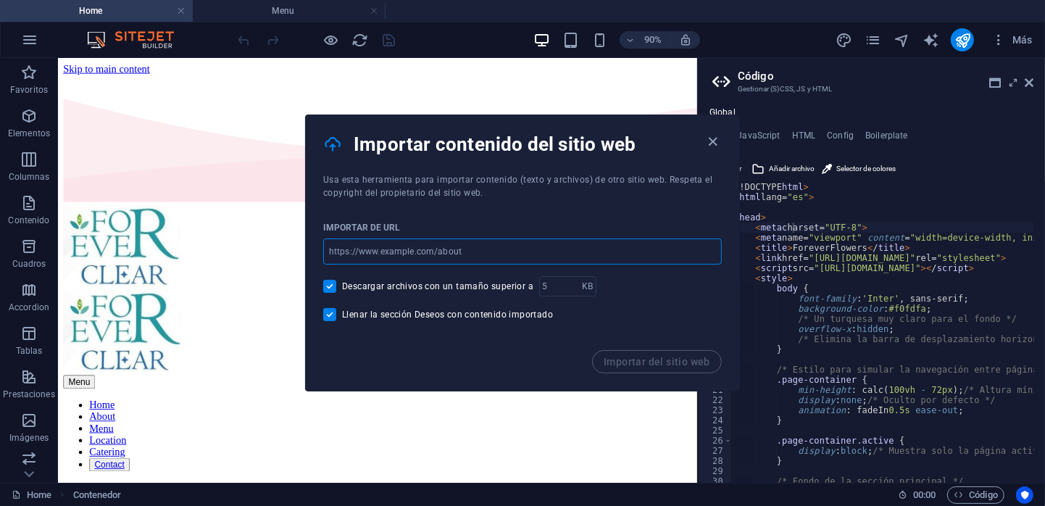
click at [654, 255] on input "url" at bounding box center [522, 251] width 399 height 26
click at [717, 143] on icon "button" at bounding box center [713, 141] width 17 height 17
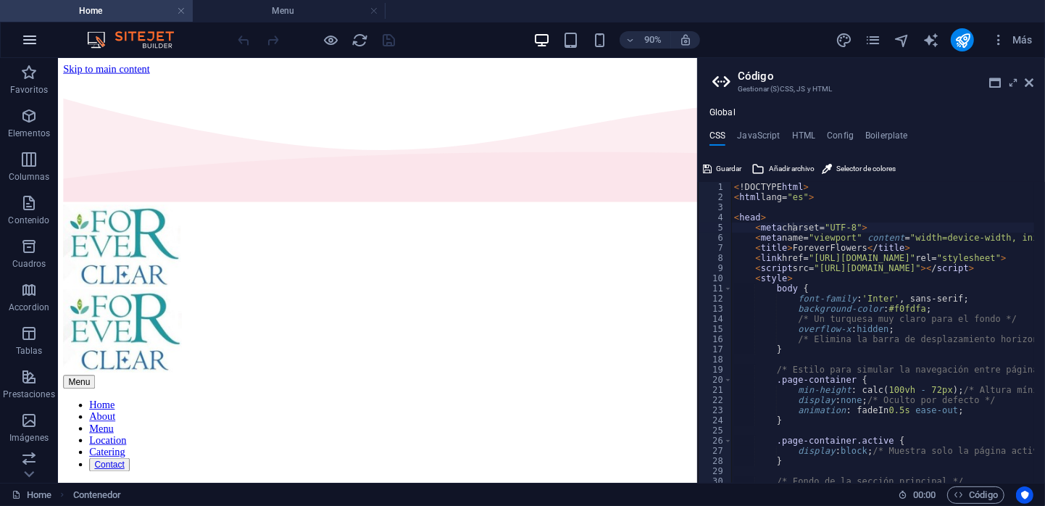
click at [30, 41] on icon "button" at bounding box center [29, 39] width 17 height 17
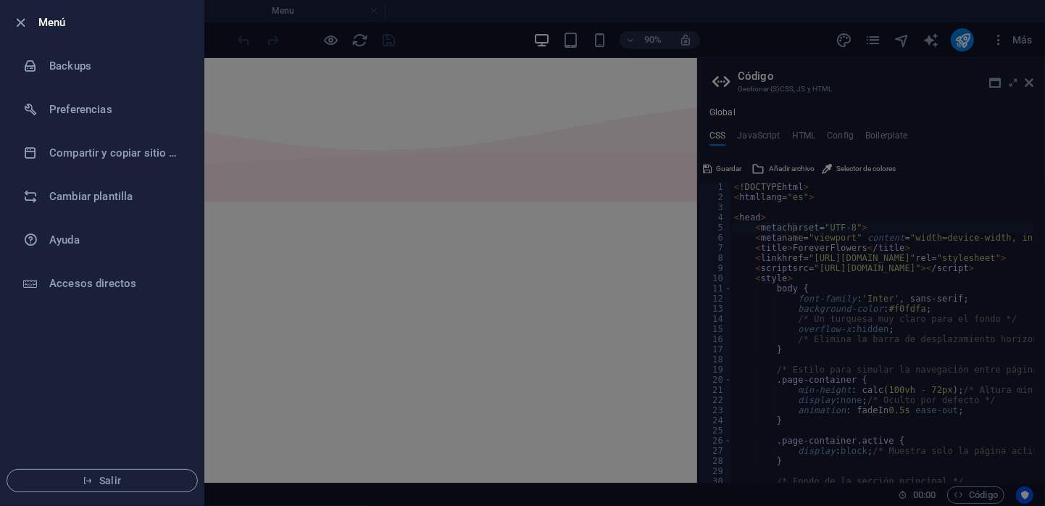
click at [271, 361] on div at bounding box center [522, 253] width 1045 height 506
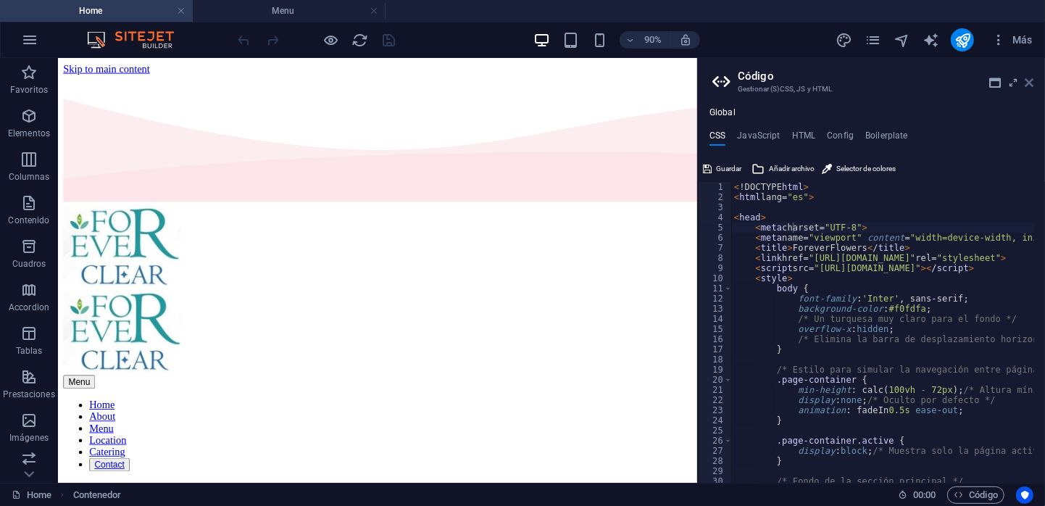
click at [1033, 83] on icon at bounding box center [1029, 83] width 9 height 12
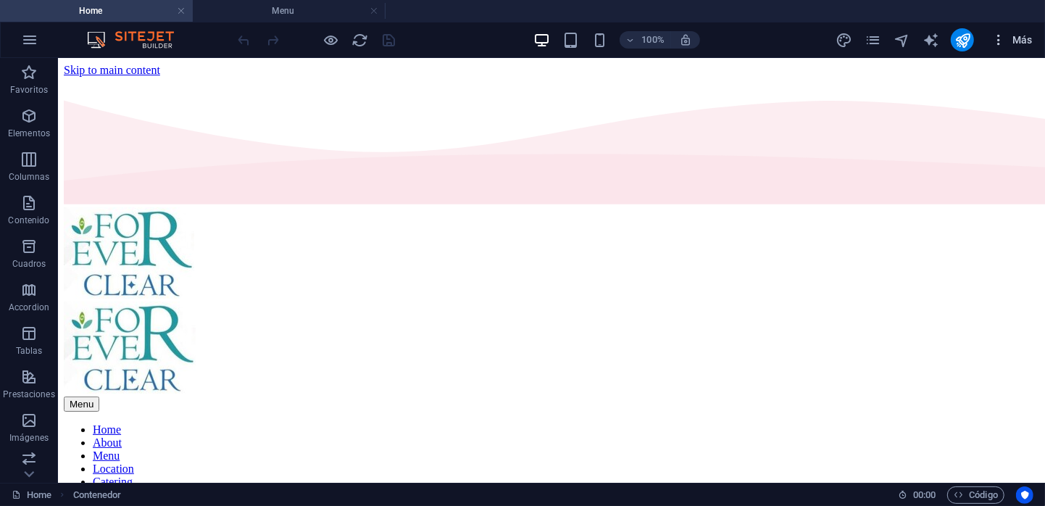
click at [993, 38] on icon "button" at bounding box center [998, 40] width 14 height 14
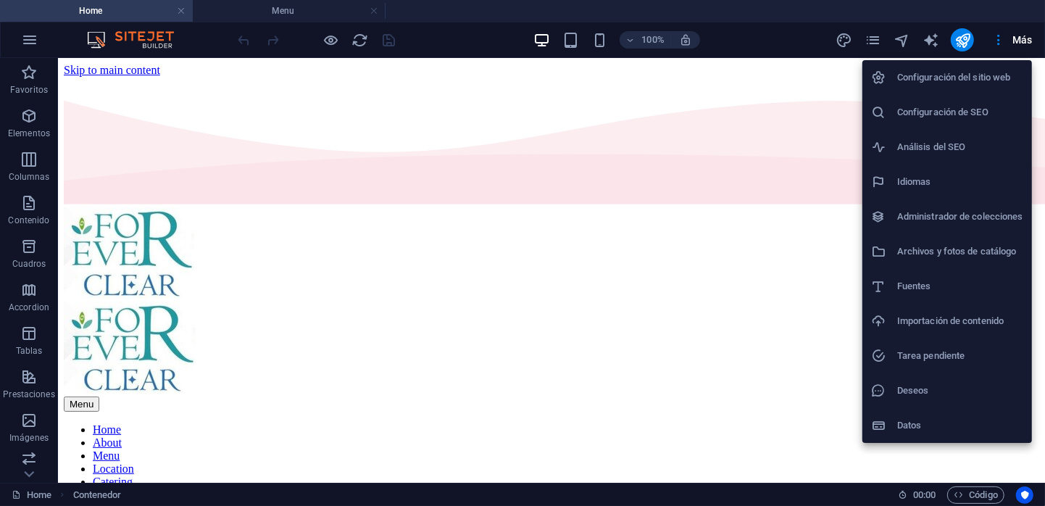
click at [903, 40] on div at bounding box center [522, 253] width 1045 height 506
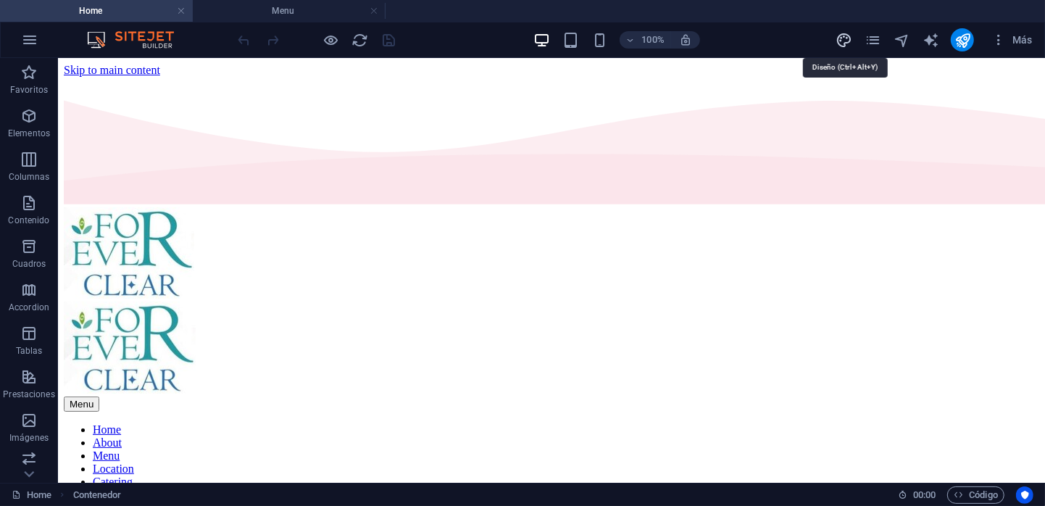
click at [844, 41] on icon "design" at bounding box center [844, 40] width 17 height 17
select select "px"
select select "300"
select select "px"
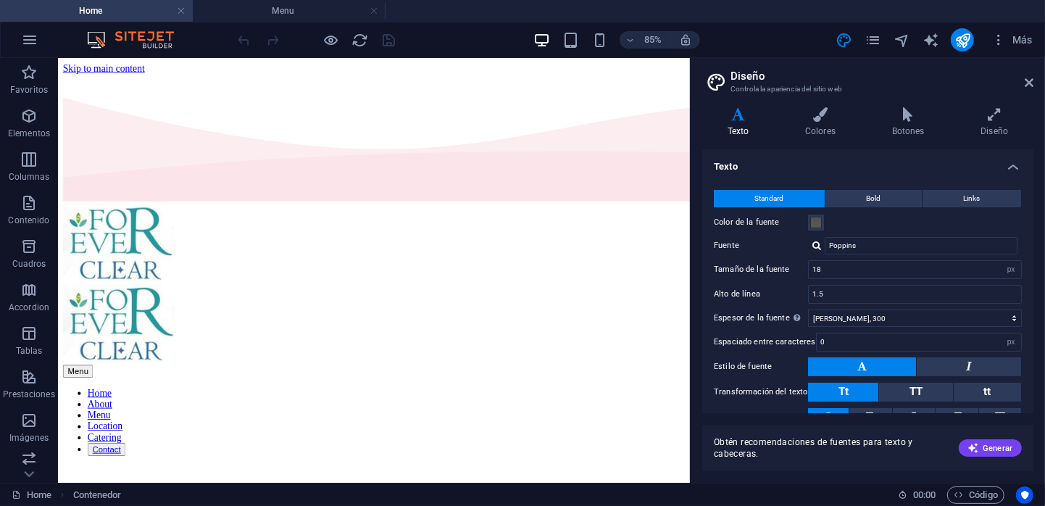
click at [1027, 88] on header "Diseño Controla la apariencia del sitio web" at bounding box center [869, 77] width 328 height 38
click at [1033, 84] on icon at bounding box center [1029, 83] width 9 height 12
